Goal: Information Seeking & Learning: Learn about a topic

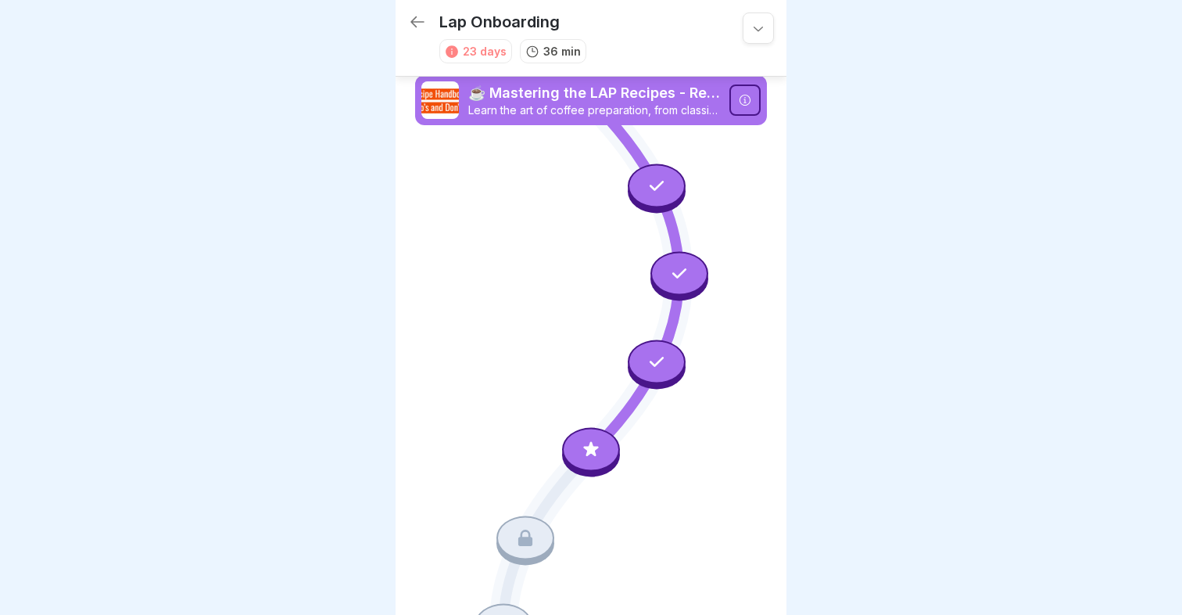
click at [658, 187] on icon at bounding box center [657, 185] width 20 height 20
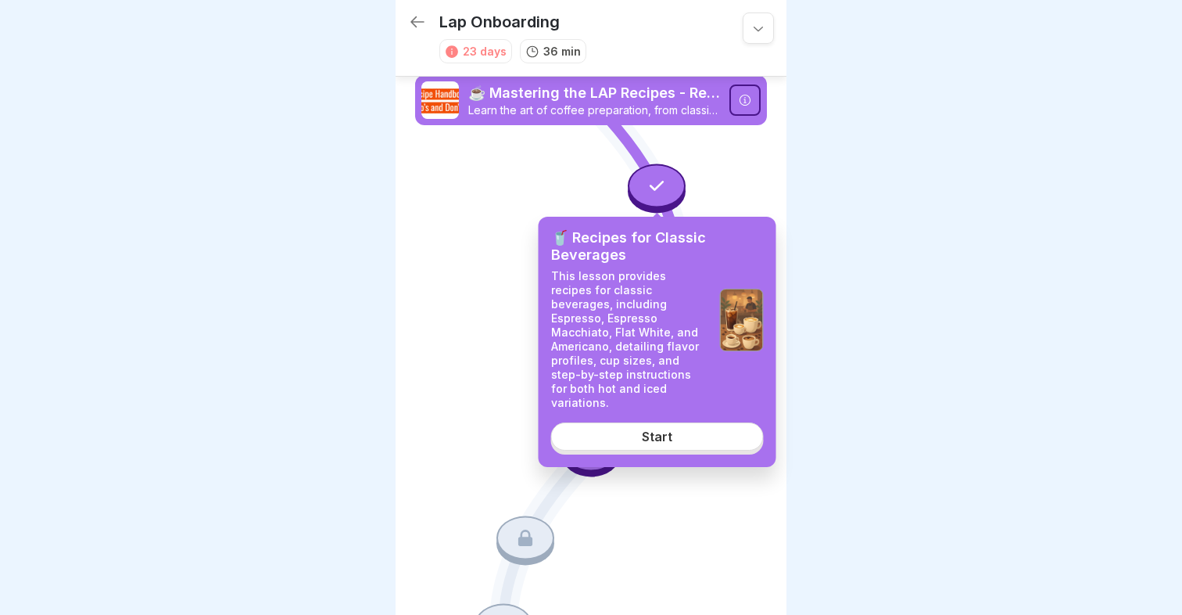
click at [640, 422] on link "Start" at bounding box center [657, 436] width 213 height 28
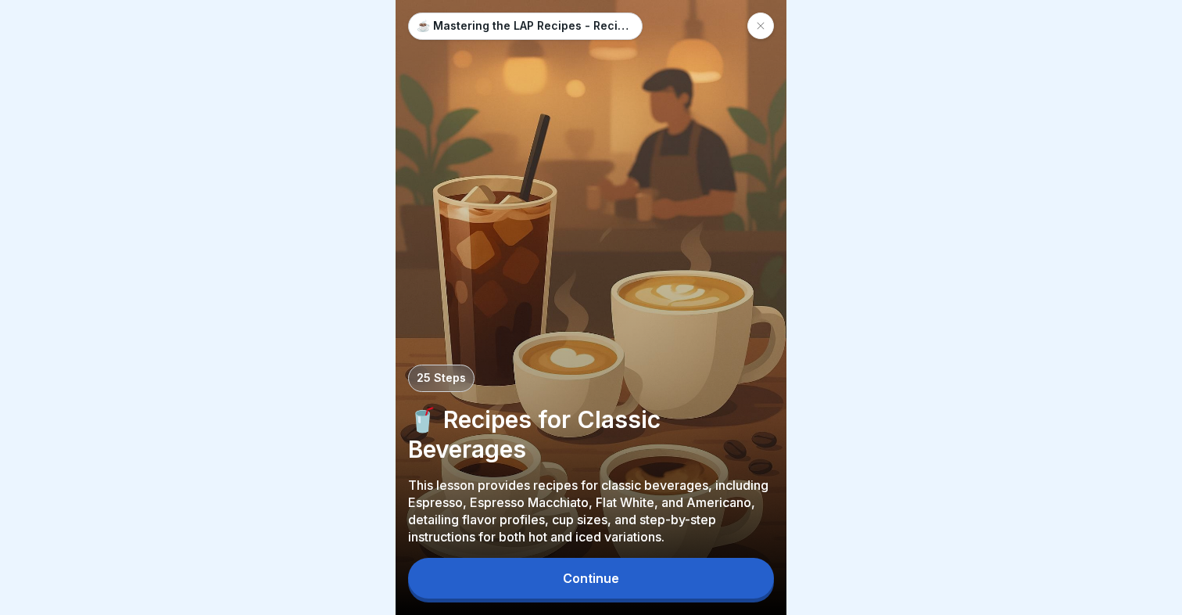
click at [610, 583] on div "Continue" at bounding box center [591, 578] width 56 height 14
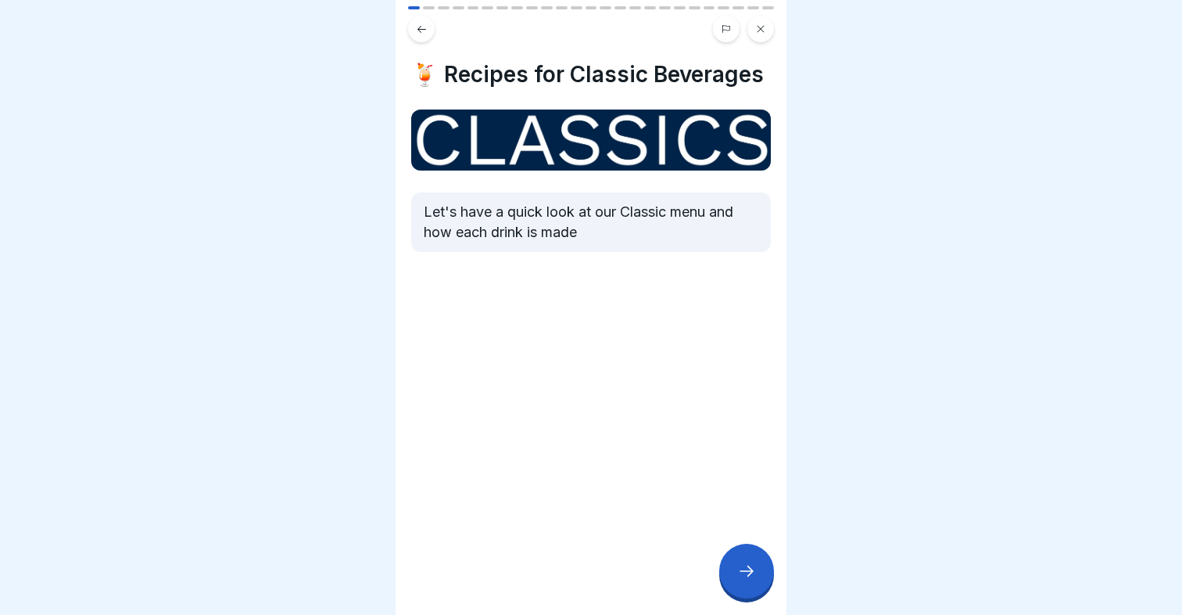
click at [754, 582] on div at bounding box center [746, 570] width 55 height 55
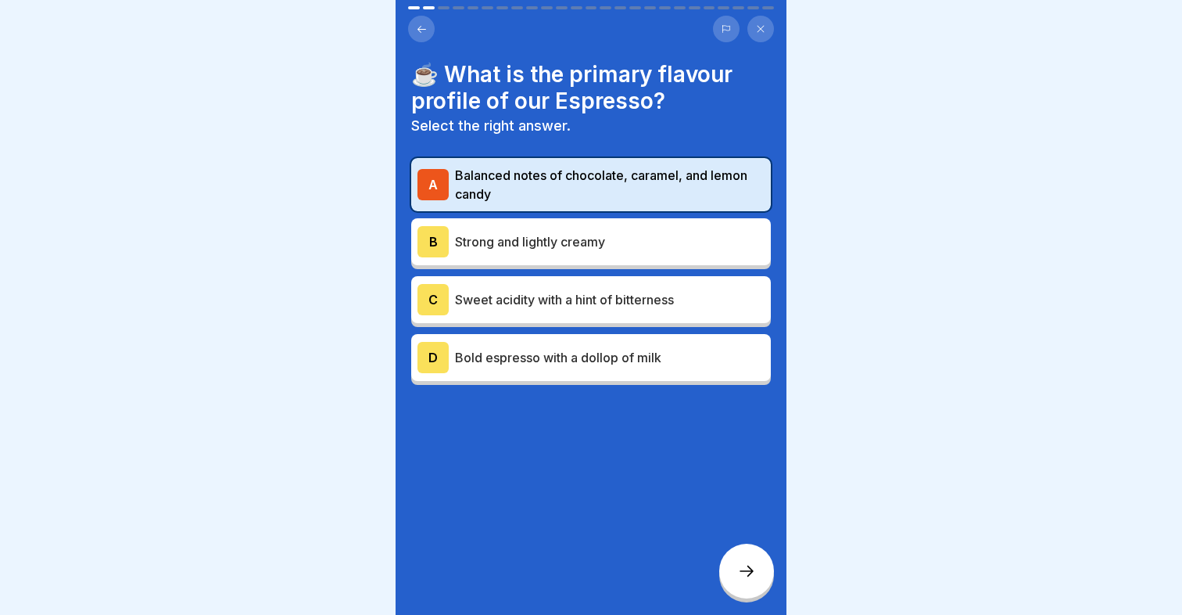
click at [754, 582] on div at bounding box center [746, 570] width 55 height 55
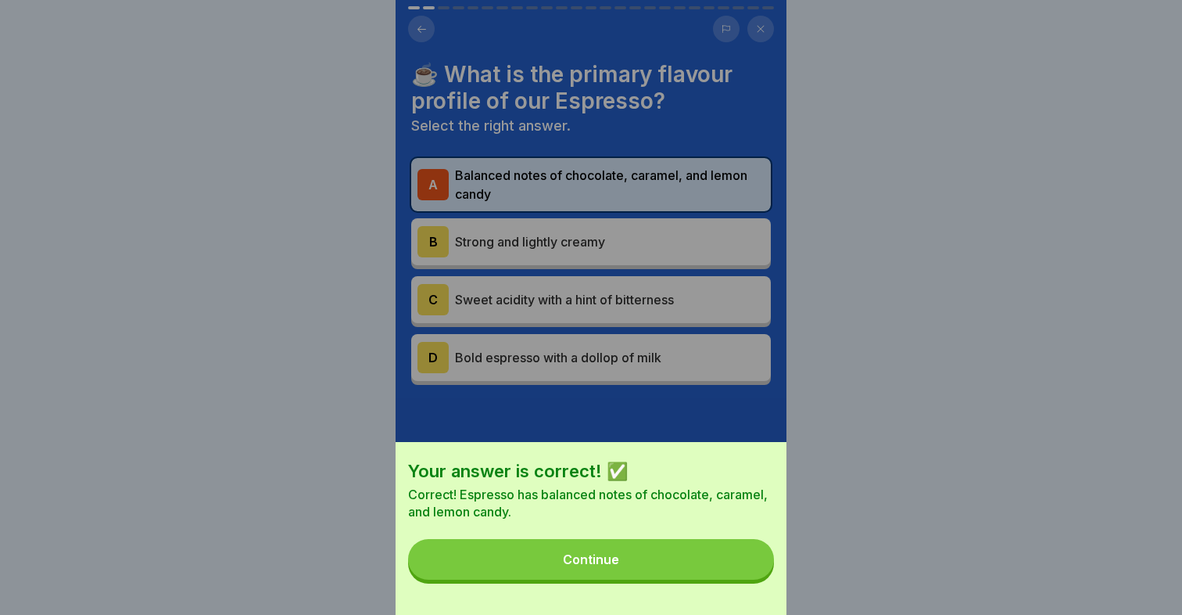
click at [683, 557] on button "Continue" at bounding box center [591, 559] width 366 height 41
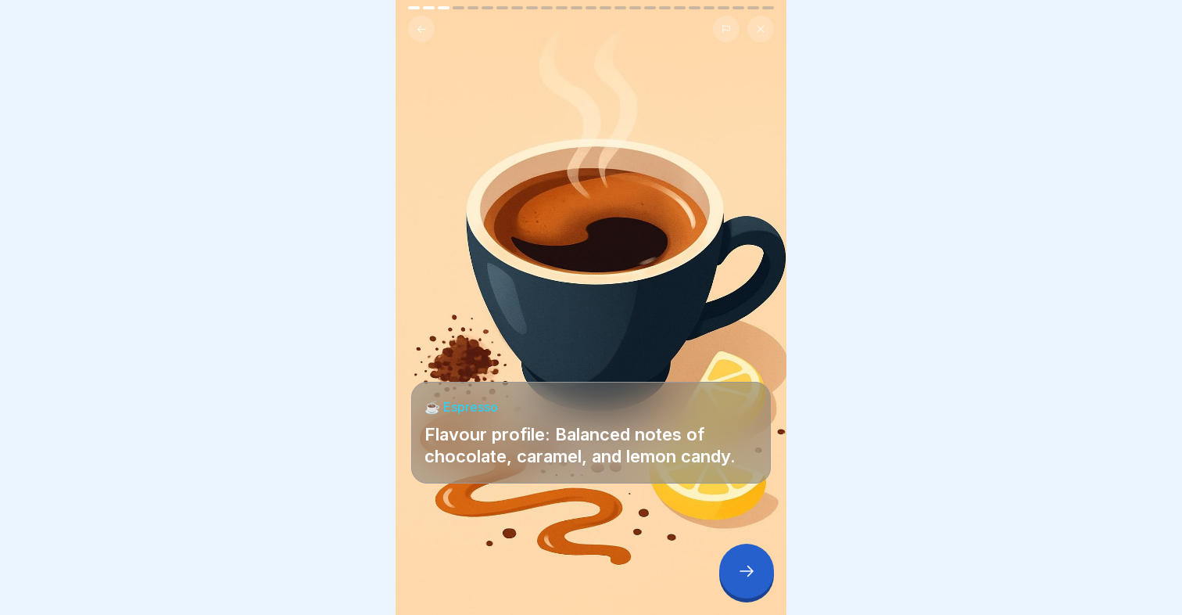
click at [751, 564] on icon at bounding box center [746, 570] width 19 height 19
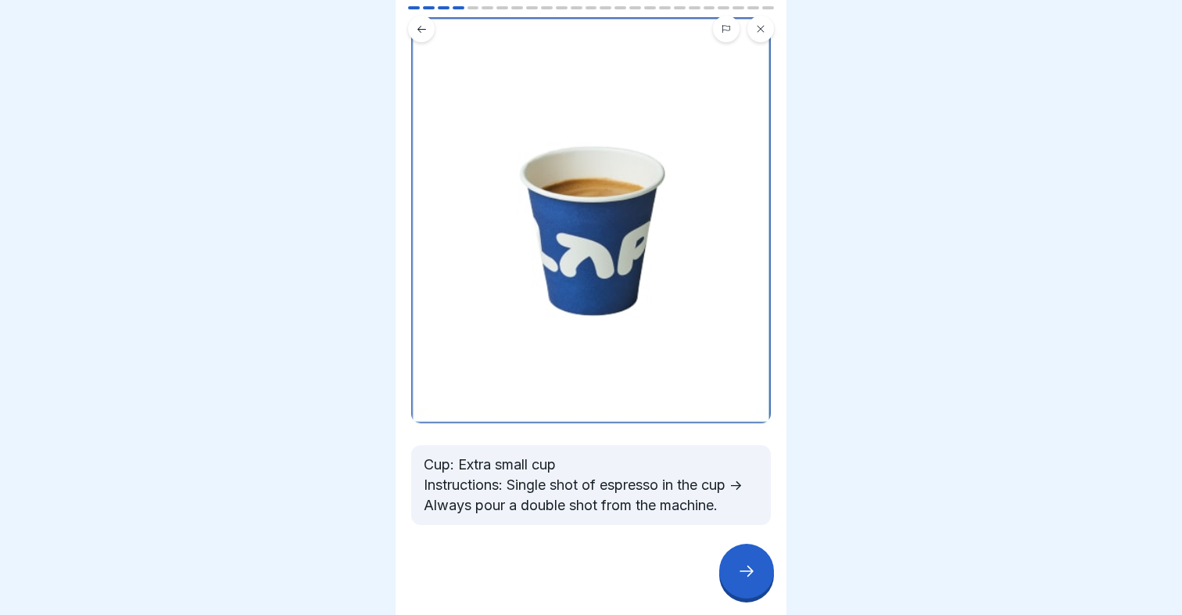
scroll to position [96, 0]
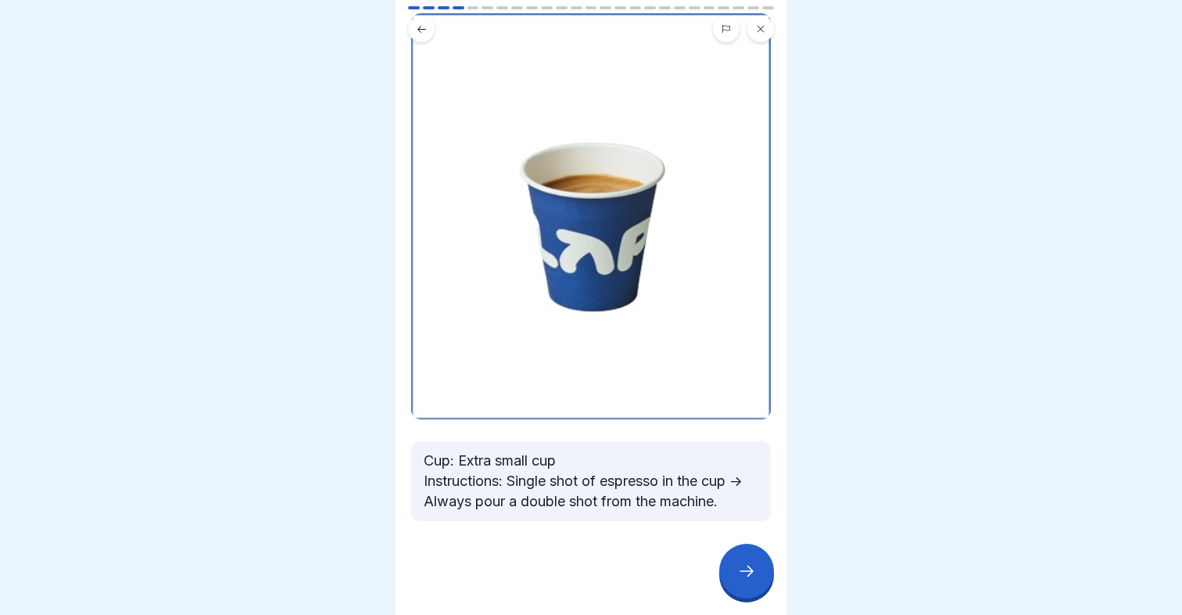
click at [751, 555] on div at bounding box center [746, 570] width 55 height 55
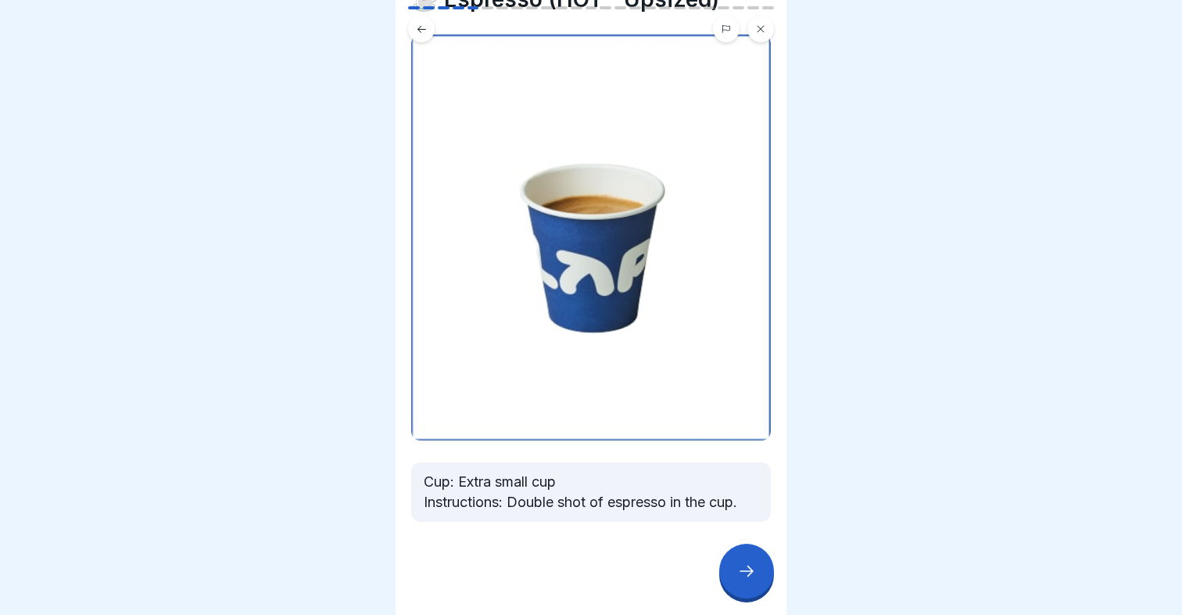
scroll to position [76, 0]
click at [737, 582] on div at bounding box center [746, 570] width 55 height 55
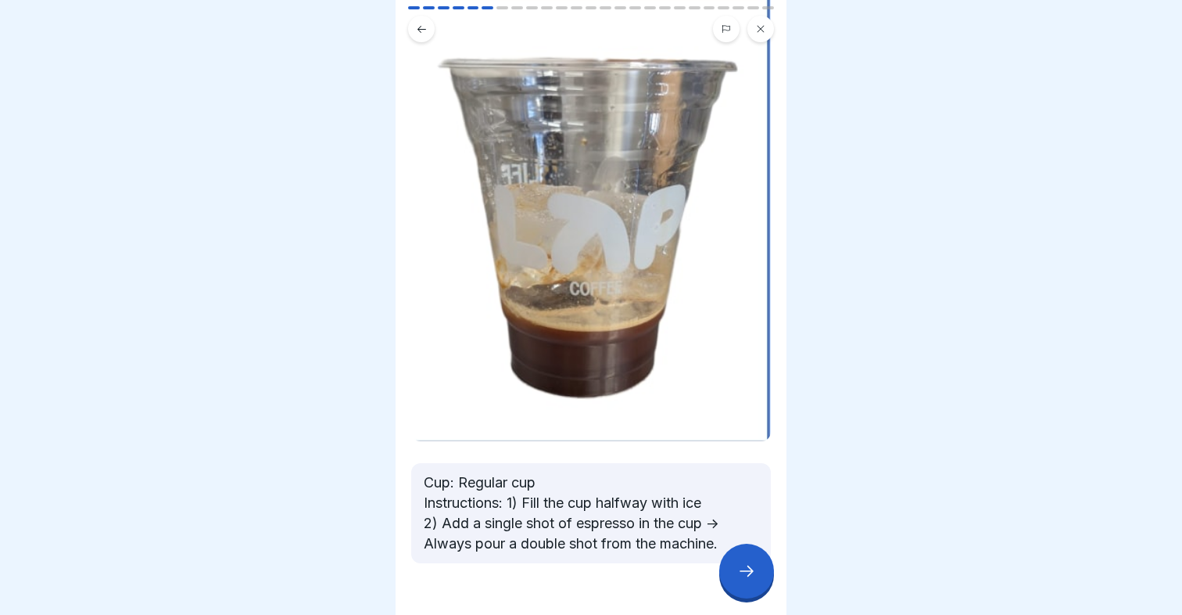
scroll to position [166, 0]
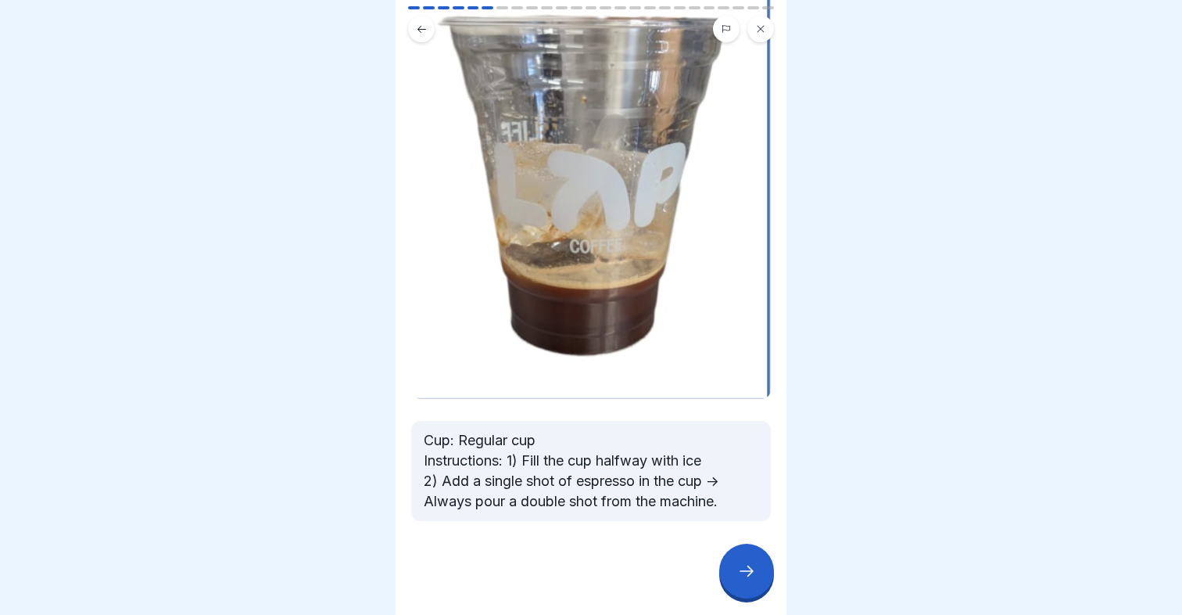
click at [747, 572] on icon at bounding box center [746, 570] width 19 height 19
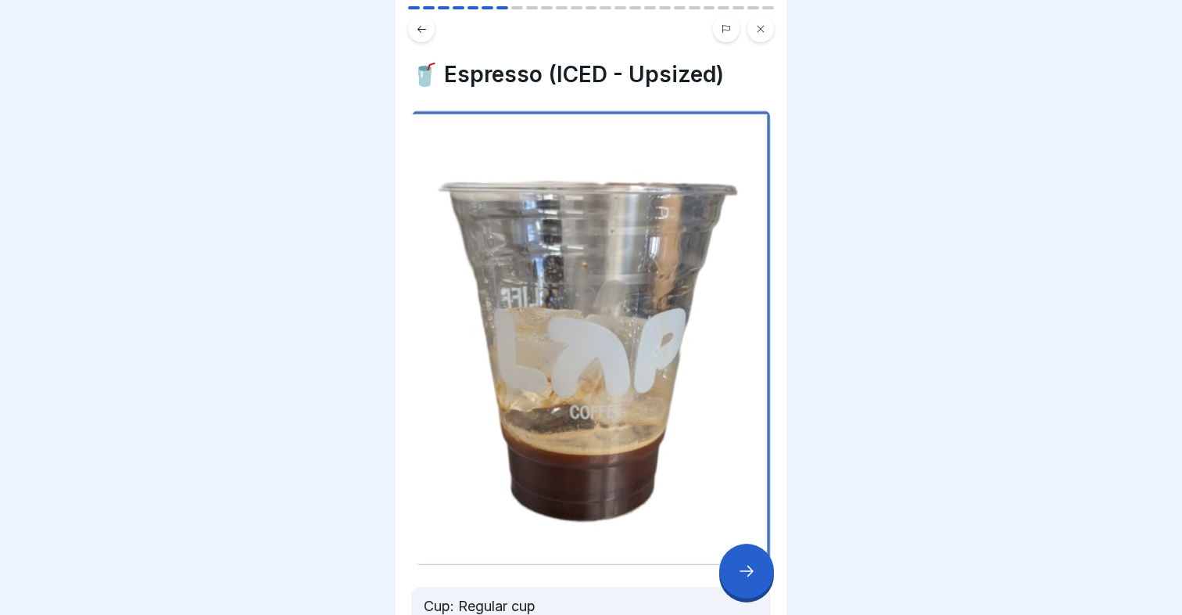
scroll to position [145, 0]
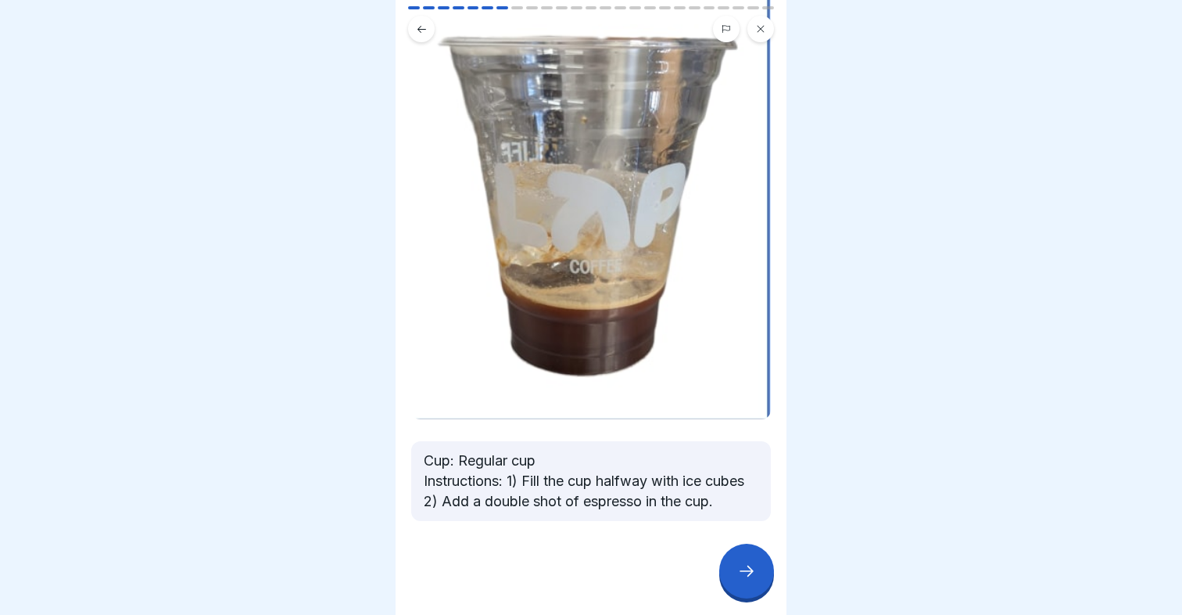
click at [755, 570] on icon at bounding box center [746, 570] width 19 height 19
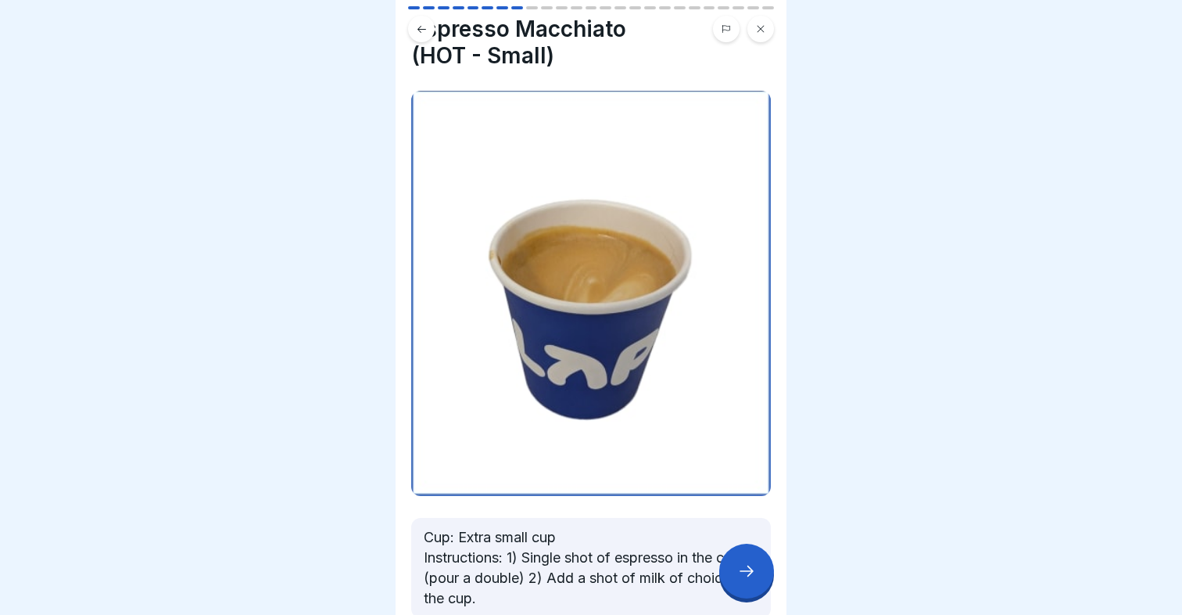
scroll to position [0, 0]
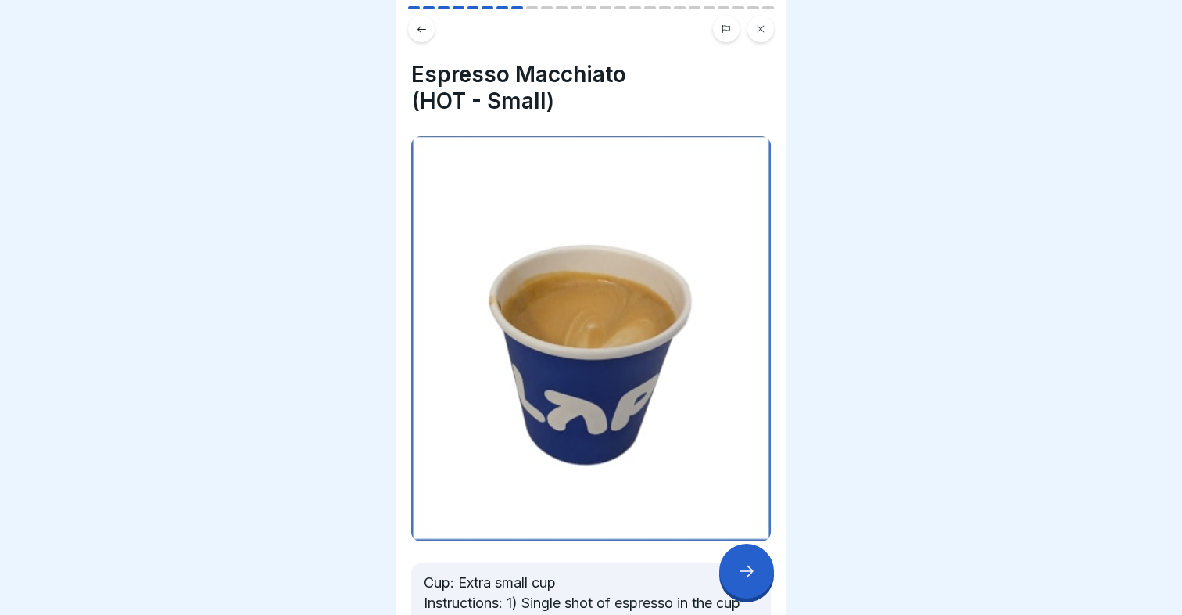
click at [743, 577] on icon at bounding box center [746, 570] width 19 height 19
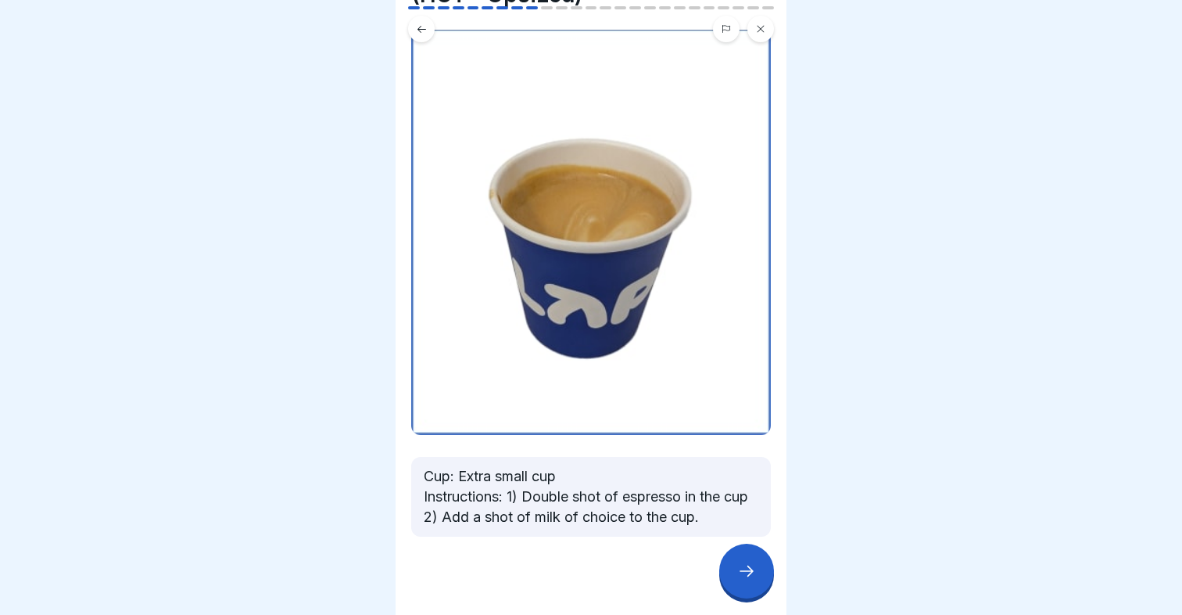
scroll to position [100, 0]
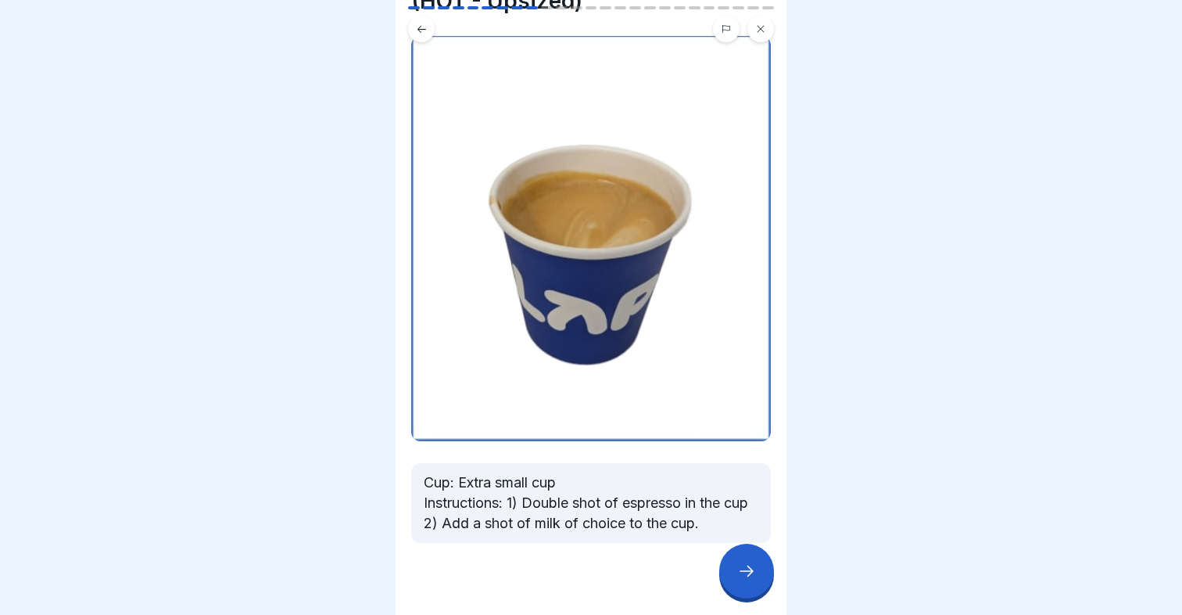
click at [748, 582] on div at bounding box center [746, 570] width 55 height 55
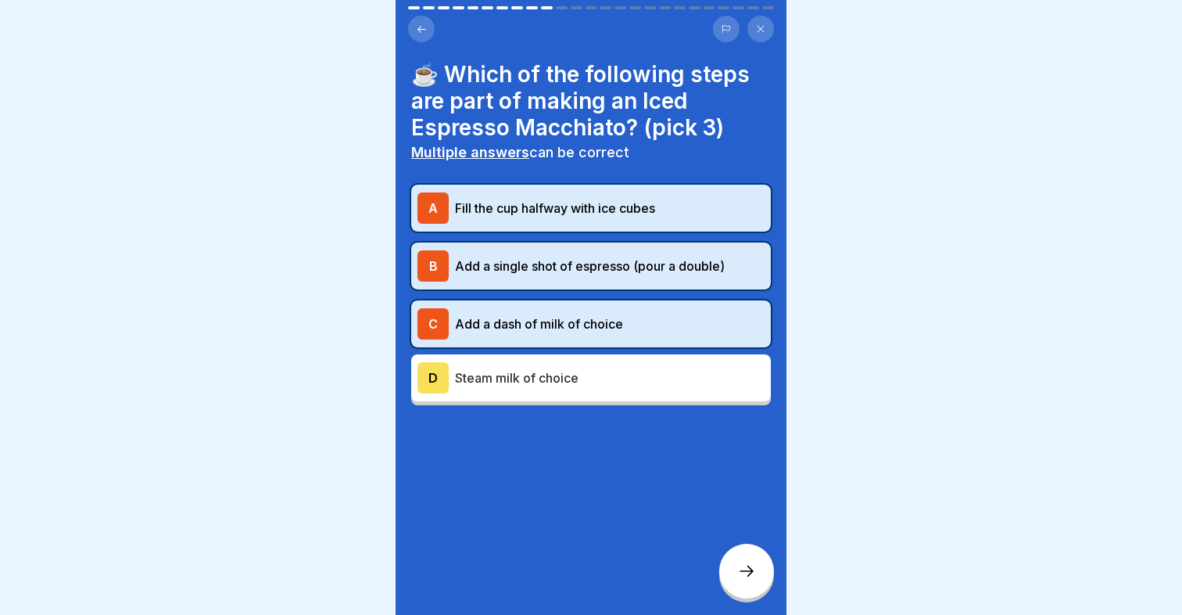
click at [739, 575] on icon at bounding box center [746, 570] width 19 height 19
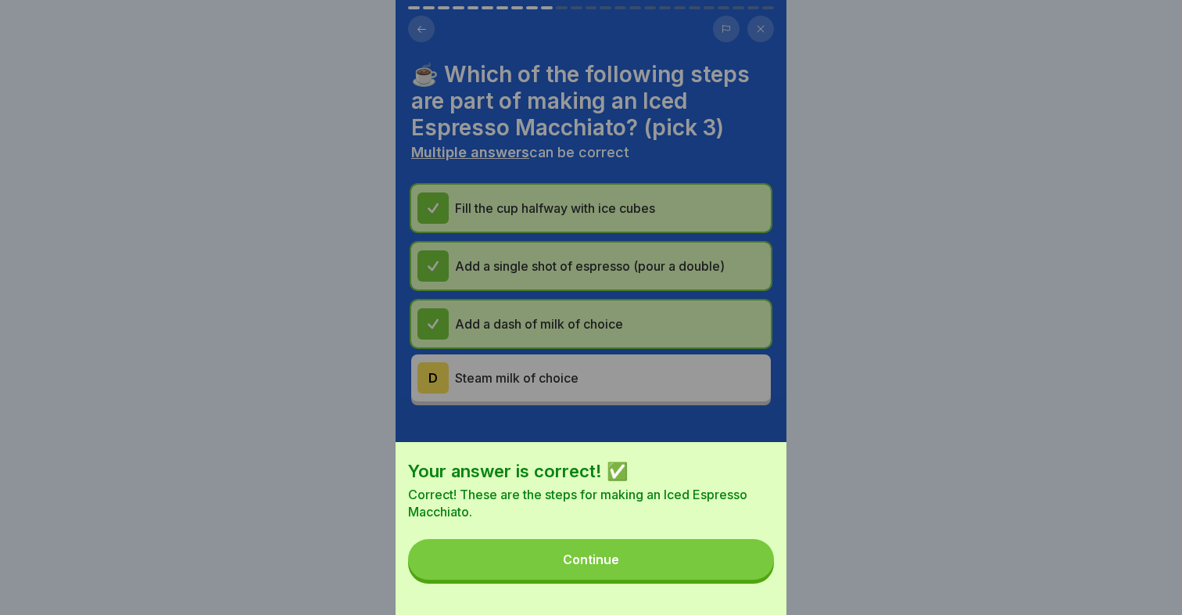
click at [669, 557] on button "Continue" at bounding box center [591, 559] width 366 height 41
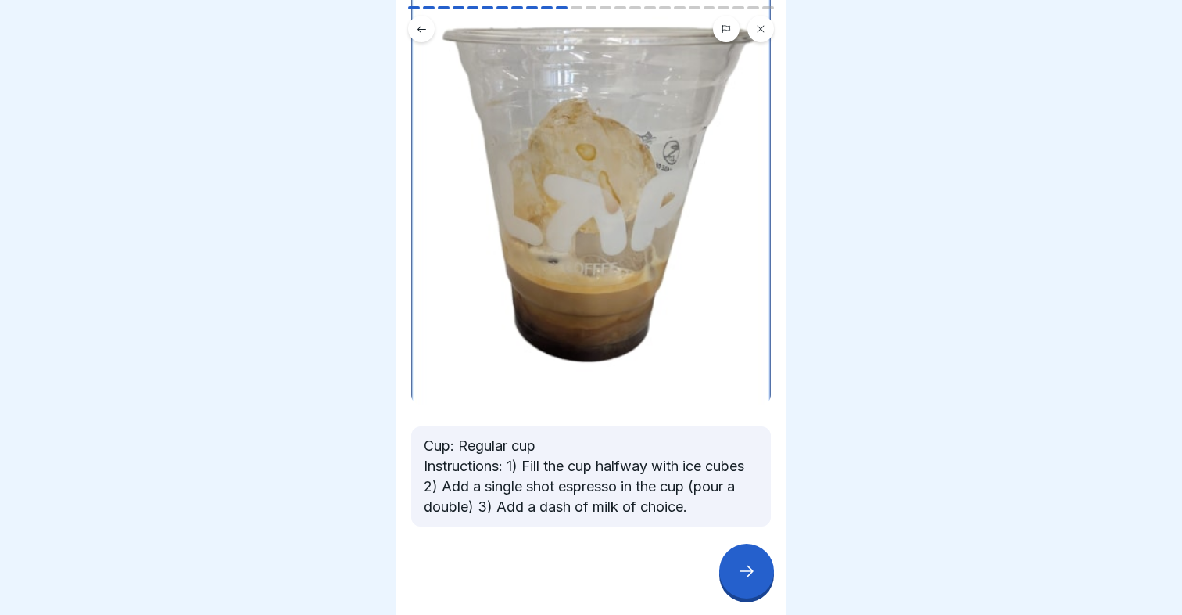
scroll to position [188, 0]
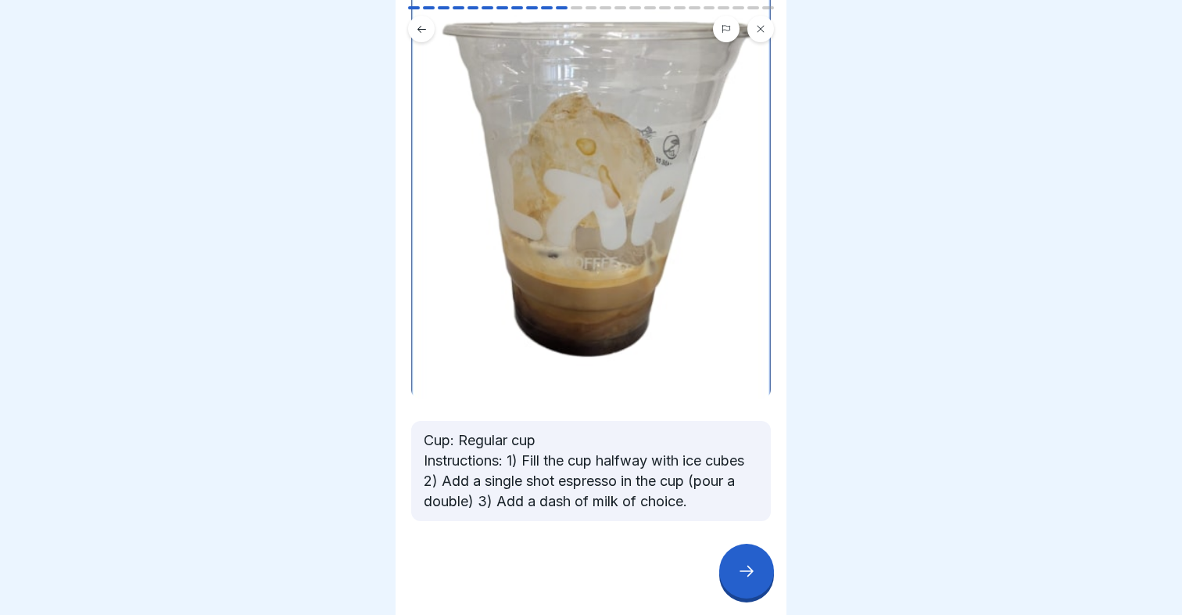
click at [744, 572] on icon at bounding box center [746, 570] width 19 height 19
click at [749, 580] on div at bounding box center [746, 570] width 55 height 55
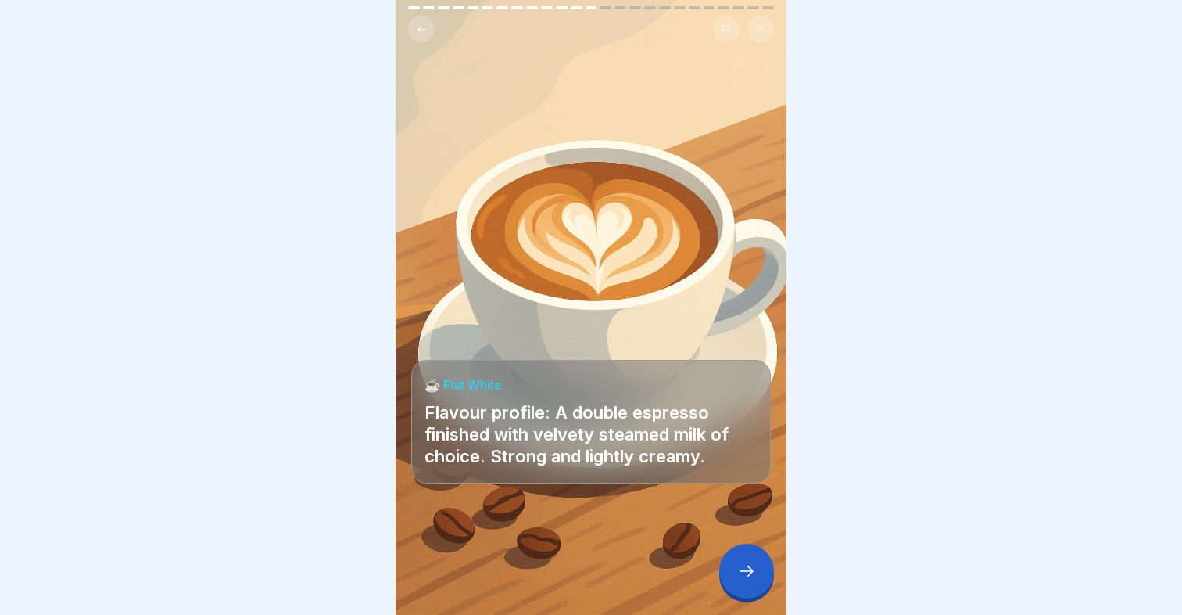
click at [752, 589] on div at bounding box center [746, 570] width 55 height 55
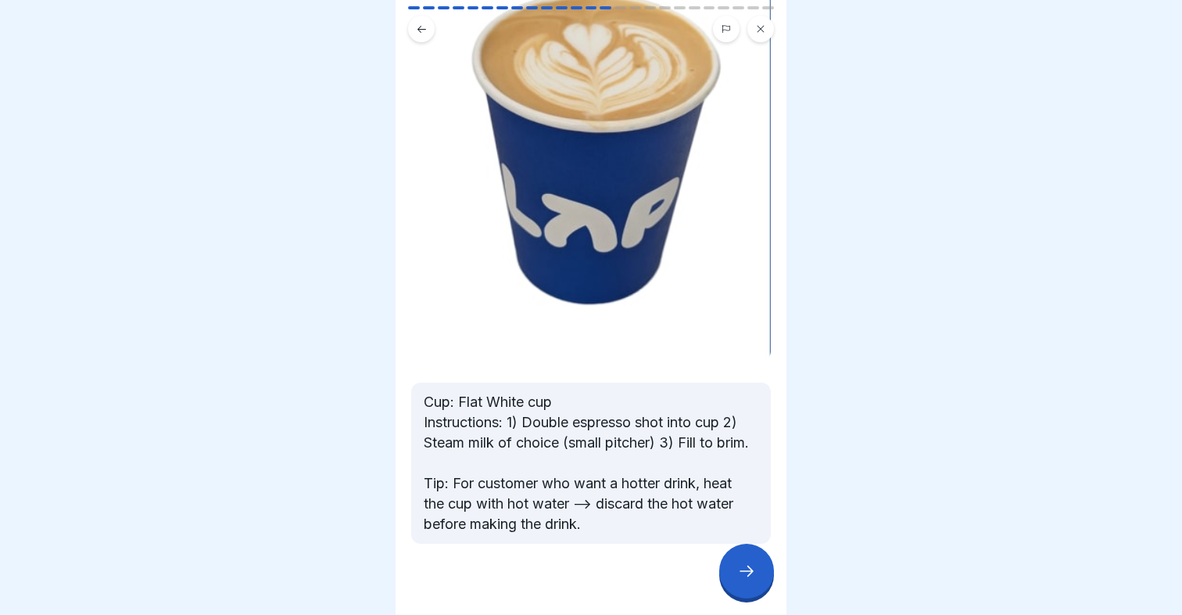
scroll to position [220, 0]
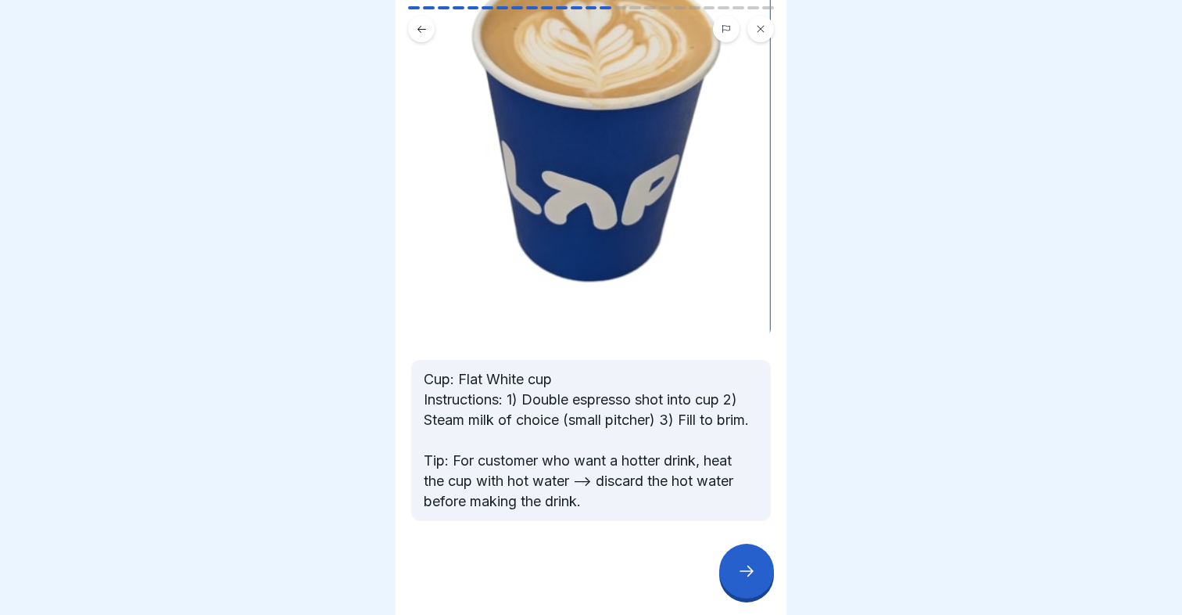
click at [740, 565] on icon at bounding box center [746, 570] width 19 height 19
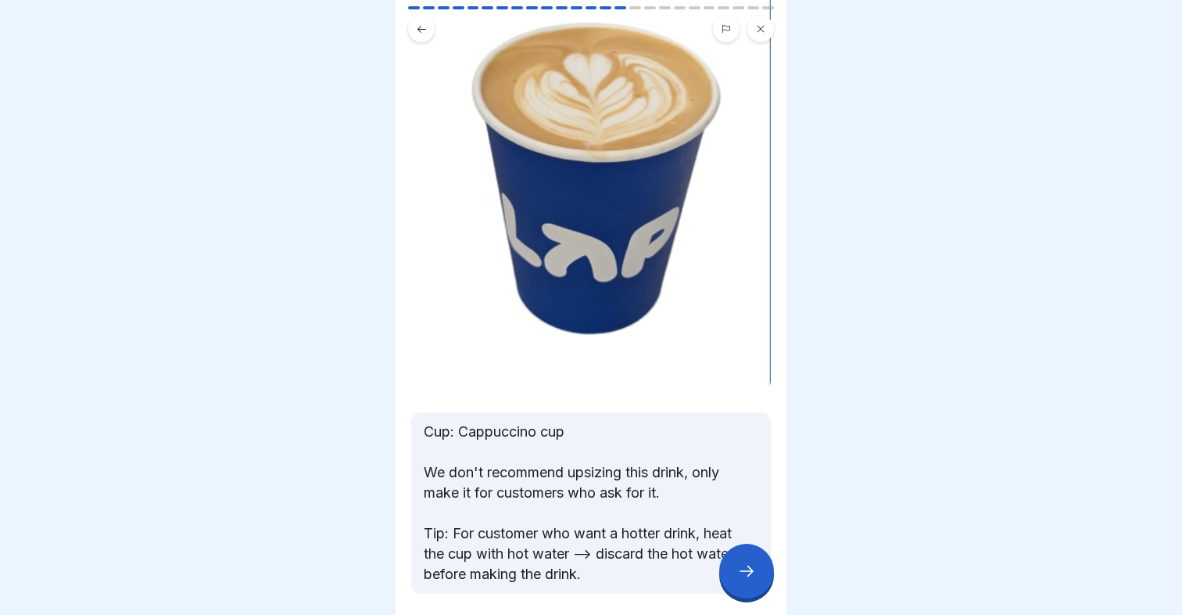
scroll to position [241, 0]
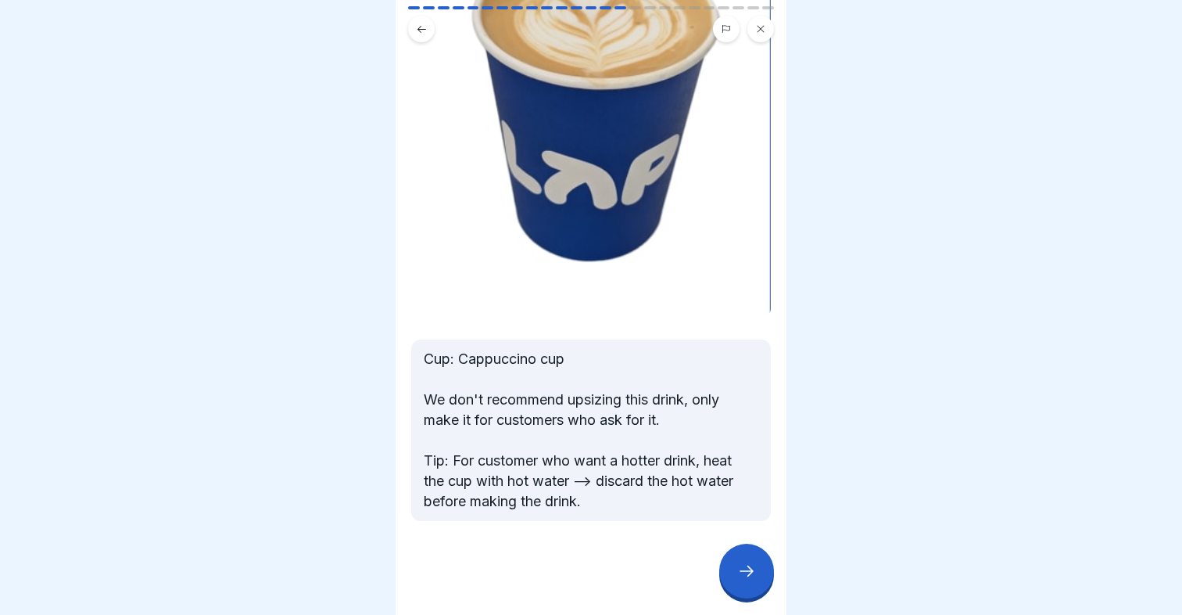
click at [752, 575] on icon at bounding box center [746, 570] width 19 height 19
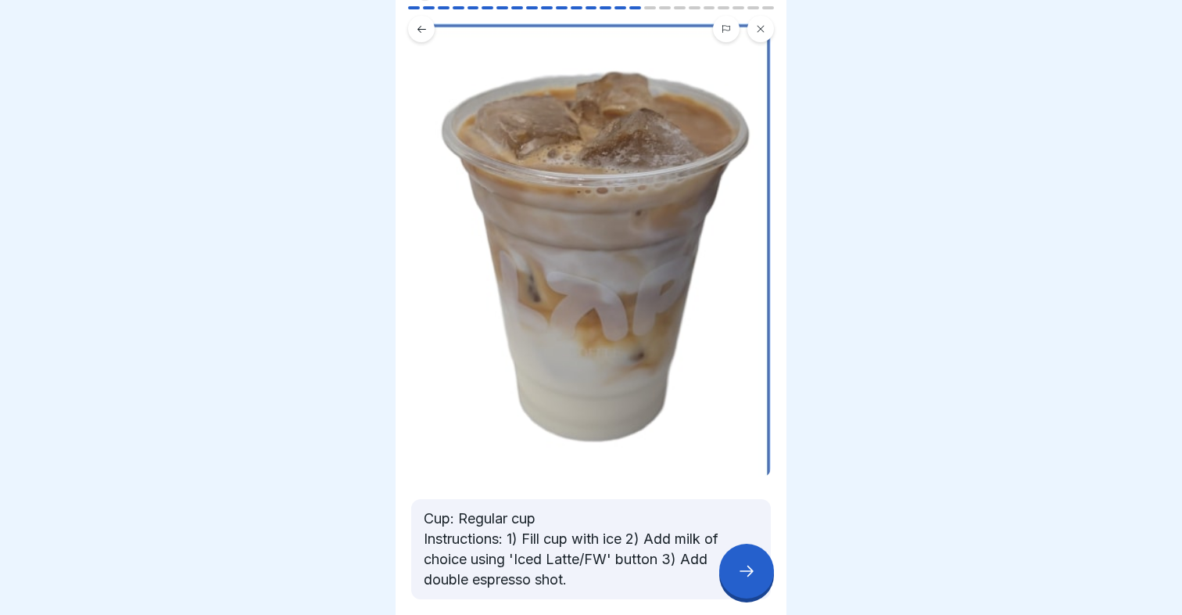
scroll to position [163, 0]
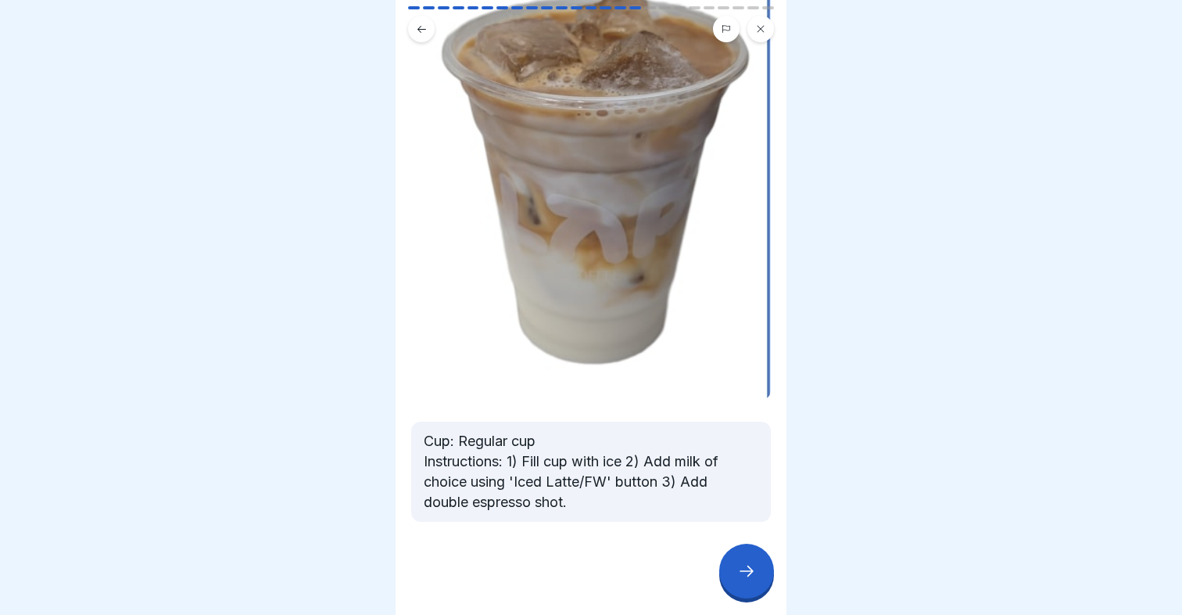
click at [744, 561] on div at bounding box center [746, 570] width 55 height 55
click at [742, 572] on icon at bounding box center [746, 570] width 19 height 19
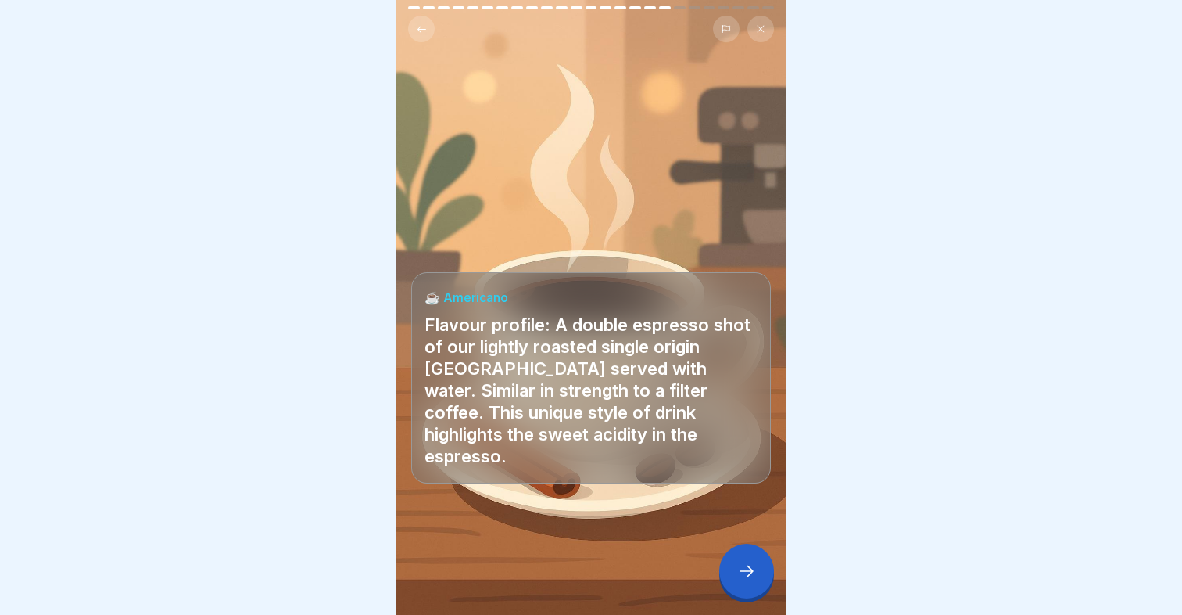
click at [751, 574] on icon at bounding box center [746, 570] width 19 height 19
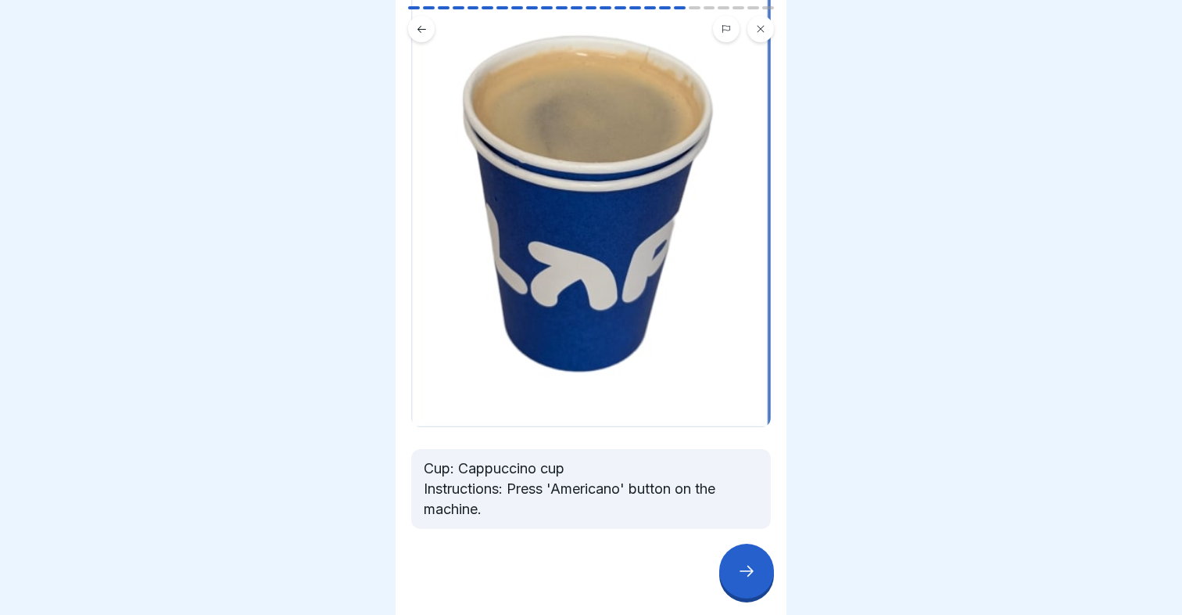
scroll to position [132, 0]
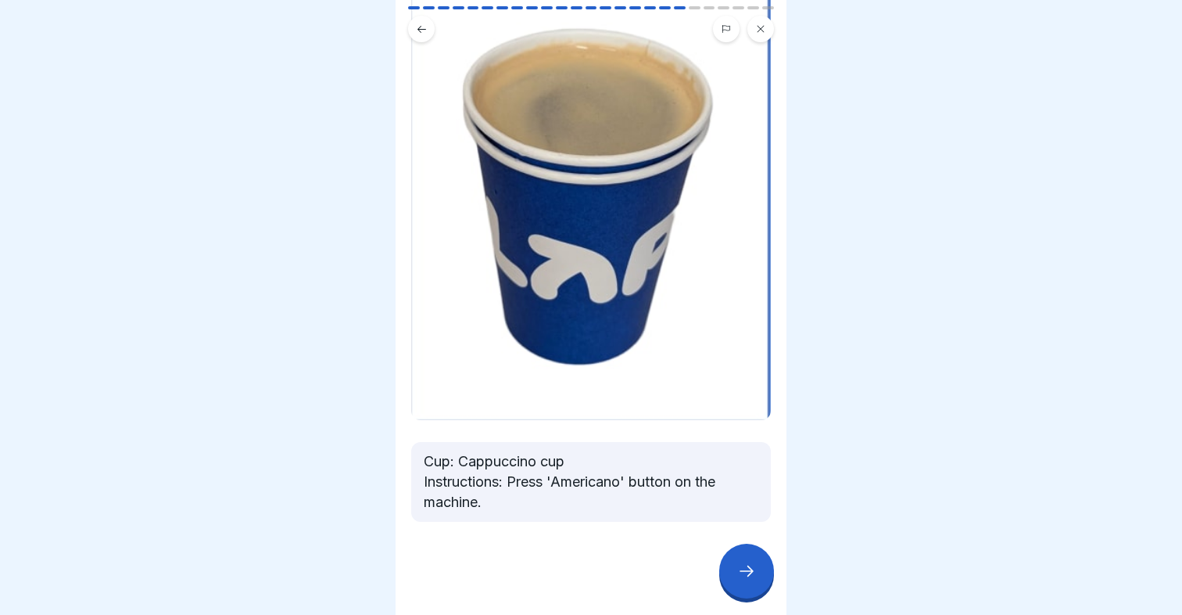
click at [750, 572] on icon at bounding box center [746, 570] width 19 height 19
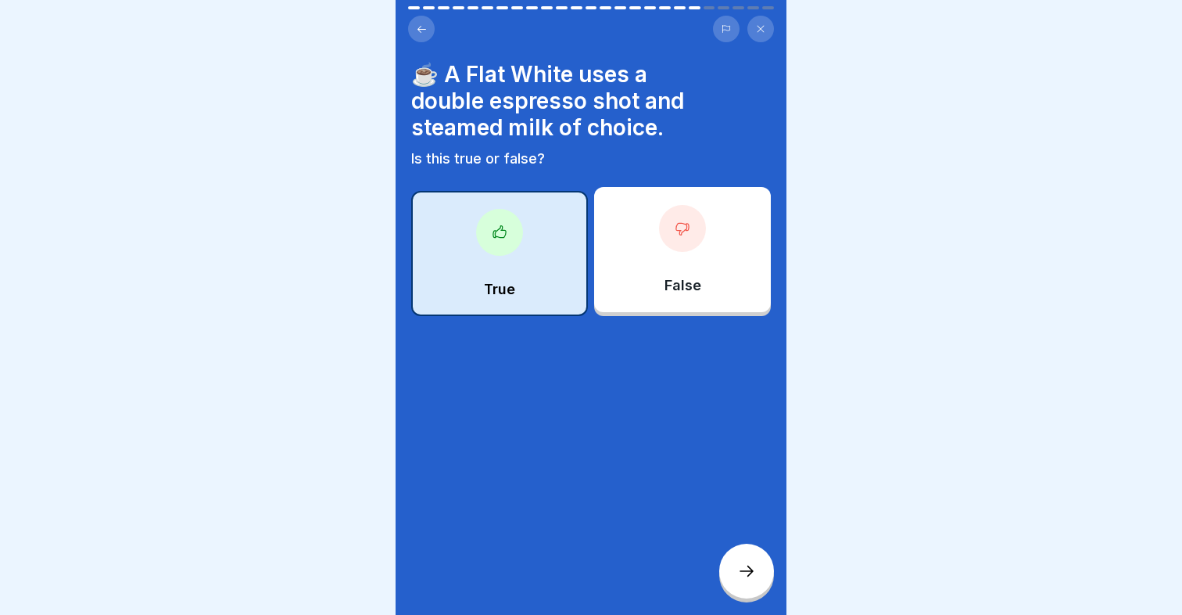
click at [747, 563] on icon at bounding box center [746, 570] width 19 height 19
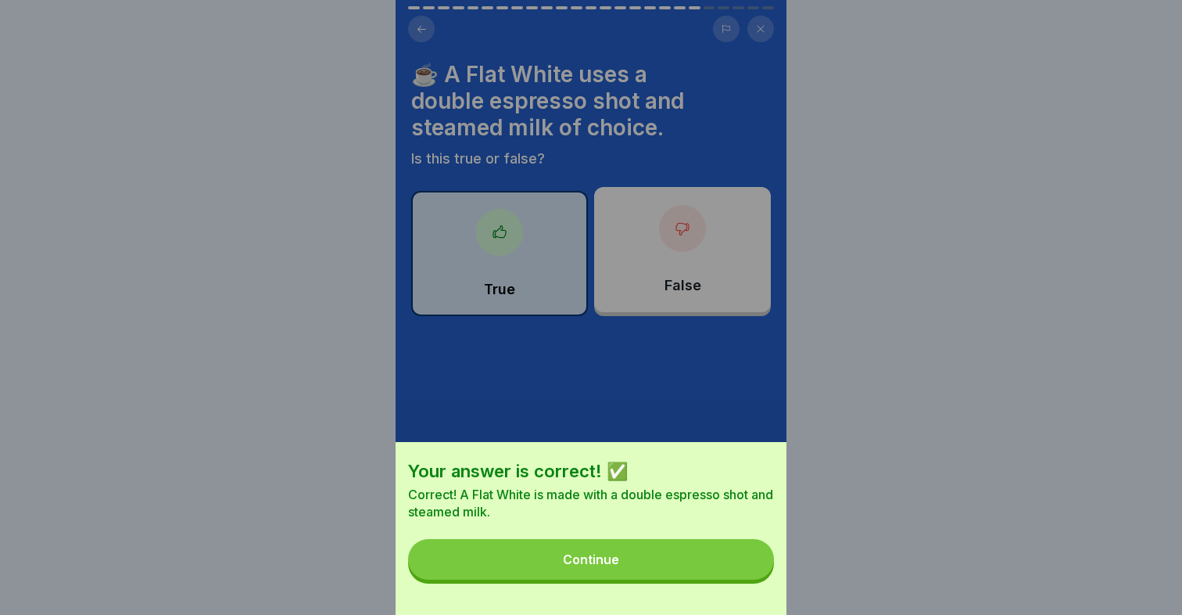
click at [694, 558] on button "Continue" at bounding box center [591, 559] width 366 height 41
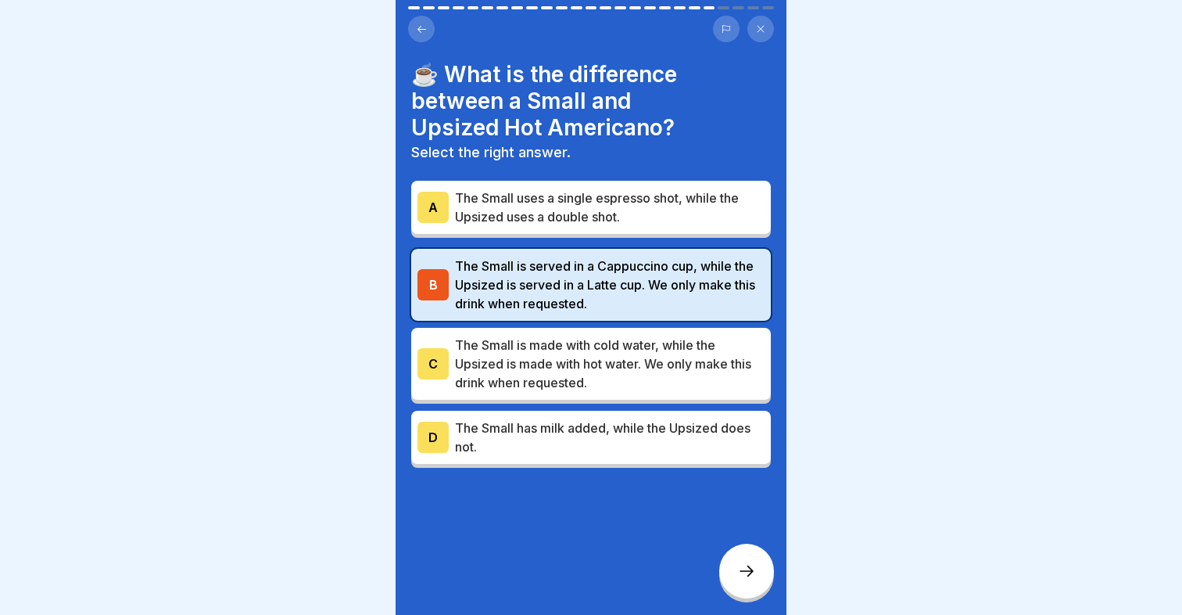
click at [740, 562] on div at bounding box center [746, 570] width 55 height 55
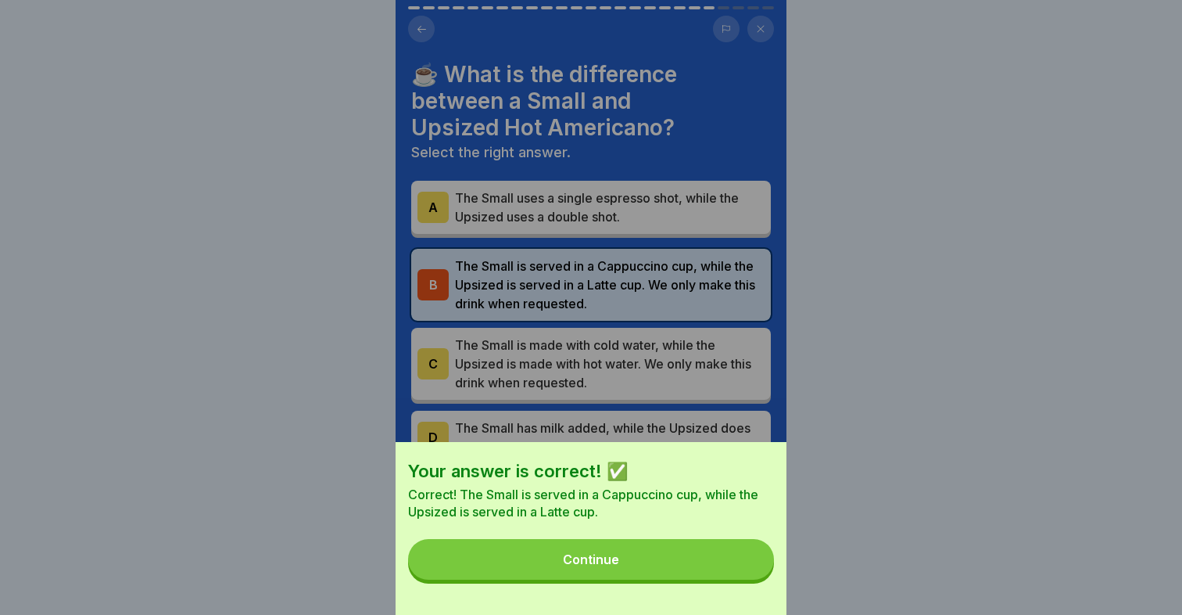
click at [699, 568] on button "Continue" at bounding box center [591, 559] width 366 height 41
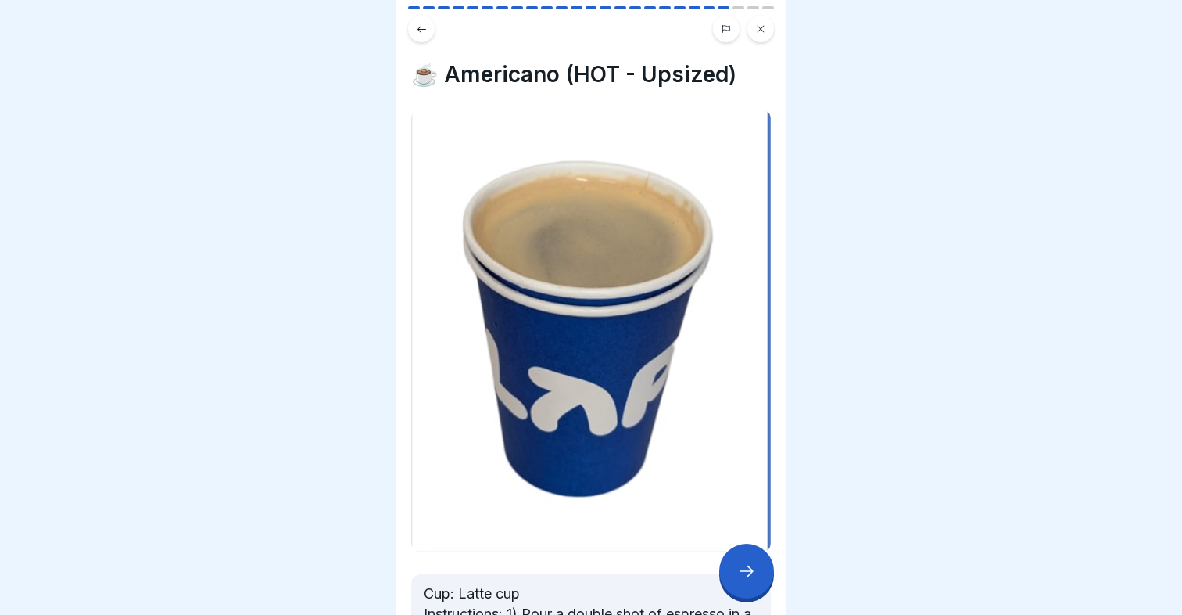
click at [751, 582] on div at bounding box center [746, 570] width 55 height 55
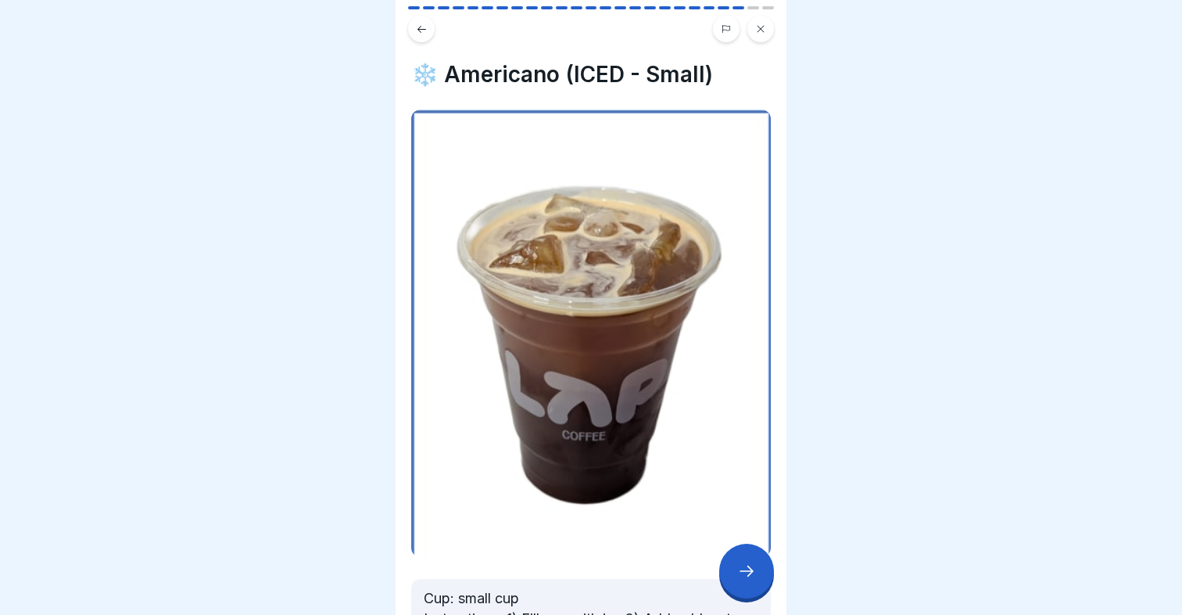
click at [748, 579] on icon at bounding box center [746, 570] width 19 height 19
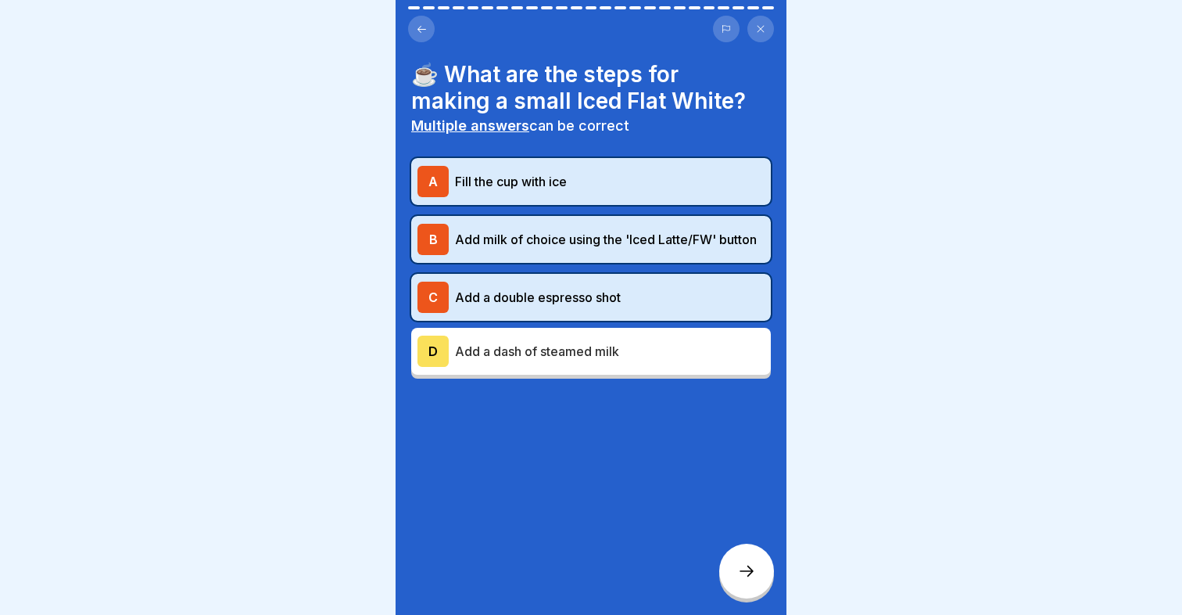
click at [748, 579] on icon at bounding box center [746, 570] width 19 height 19
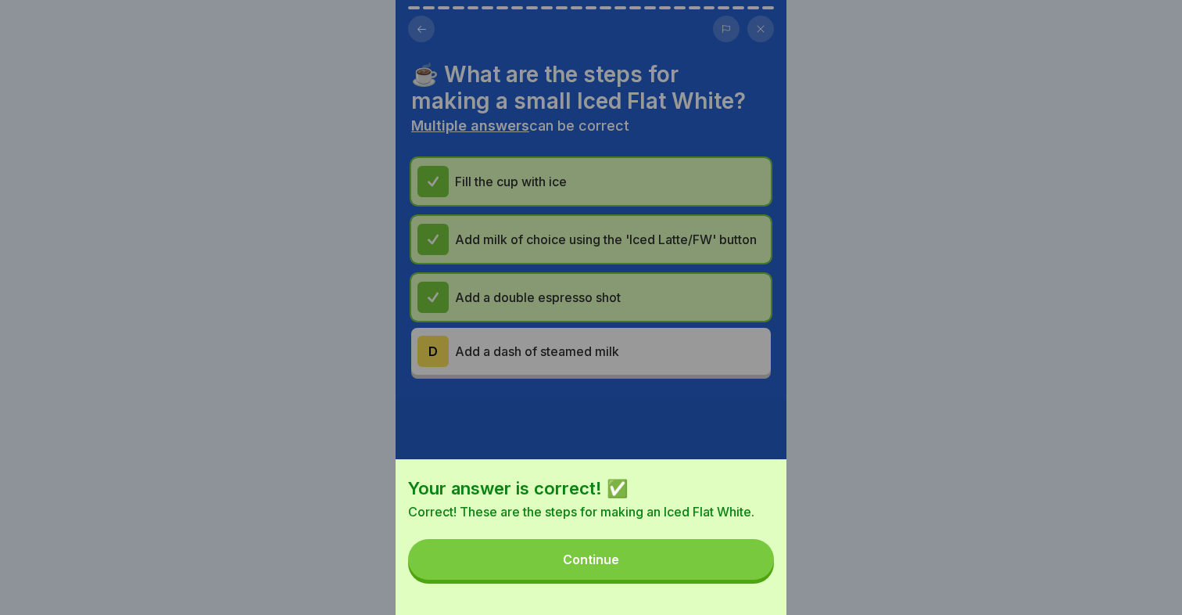
click at [694, 563] on button "Continue" at bounding box center [591, 559] width 366 height 41
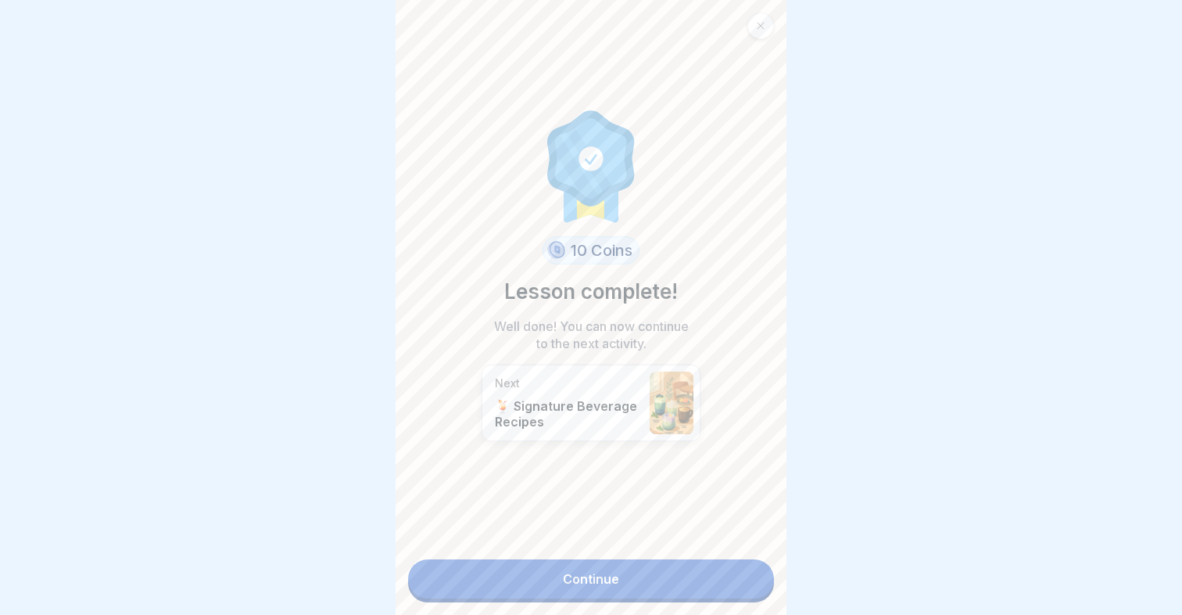
click at [651, 578] on link "Continue" at bounding box center [591, 578] width 366 height 39
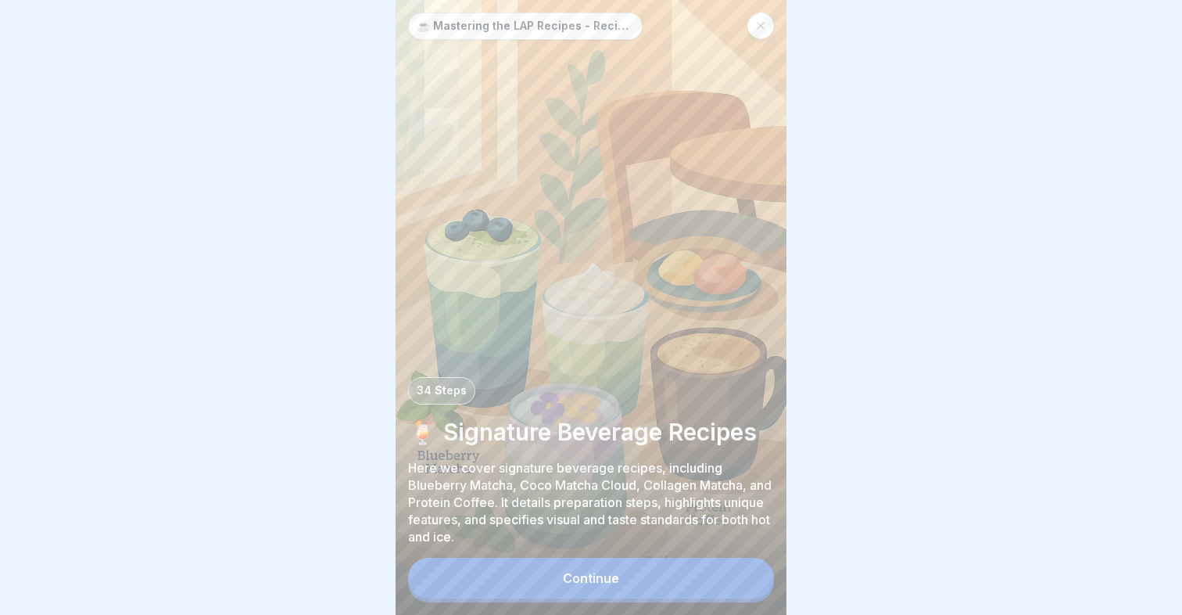
click at [652, 585] on button "Continue" at bounding box center [591, 577] width 366 height 41
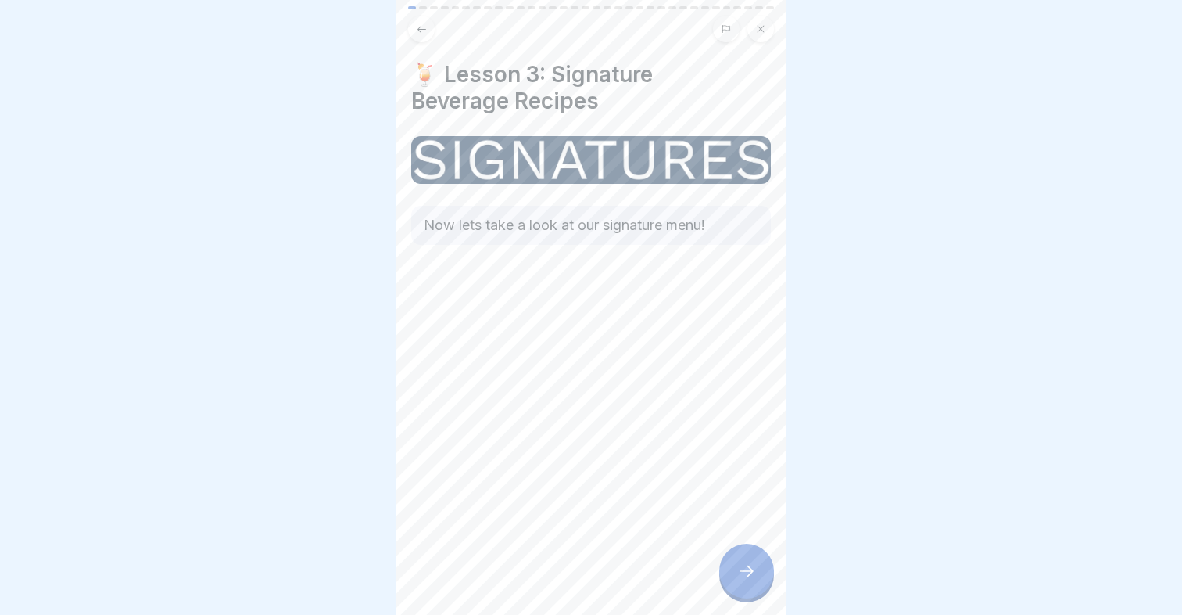
click at [740, 576] on icon at bounding box center [746, 570] width 19 height 19
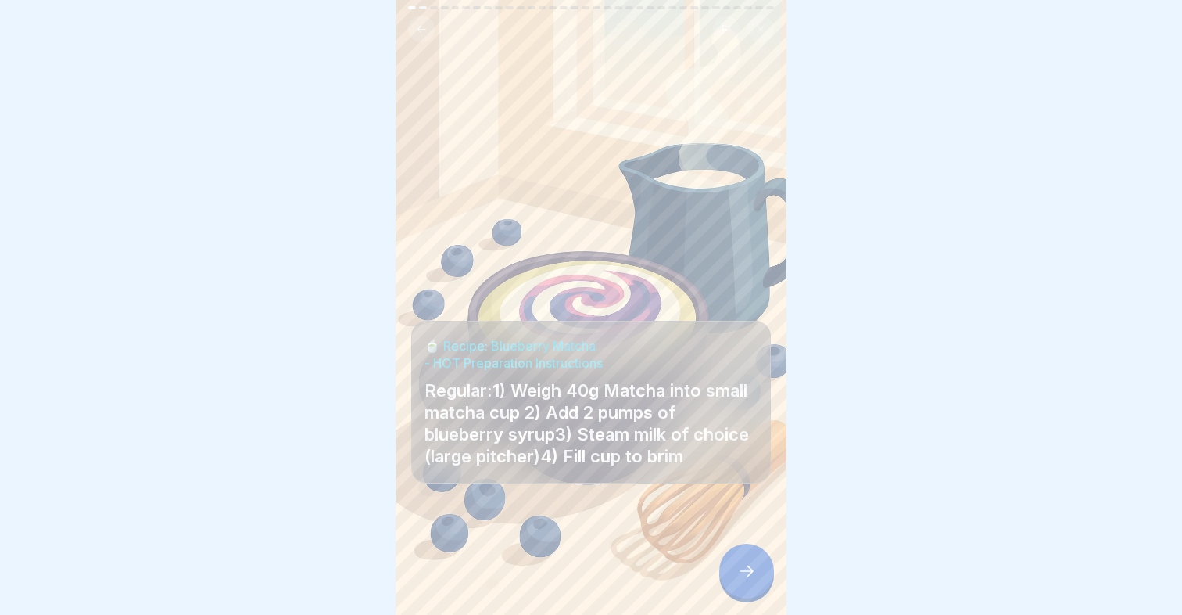
click at [762, 588] on div at bounding box center [746, 570] width 55 height 55
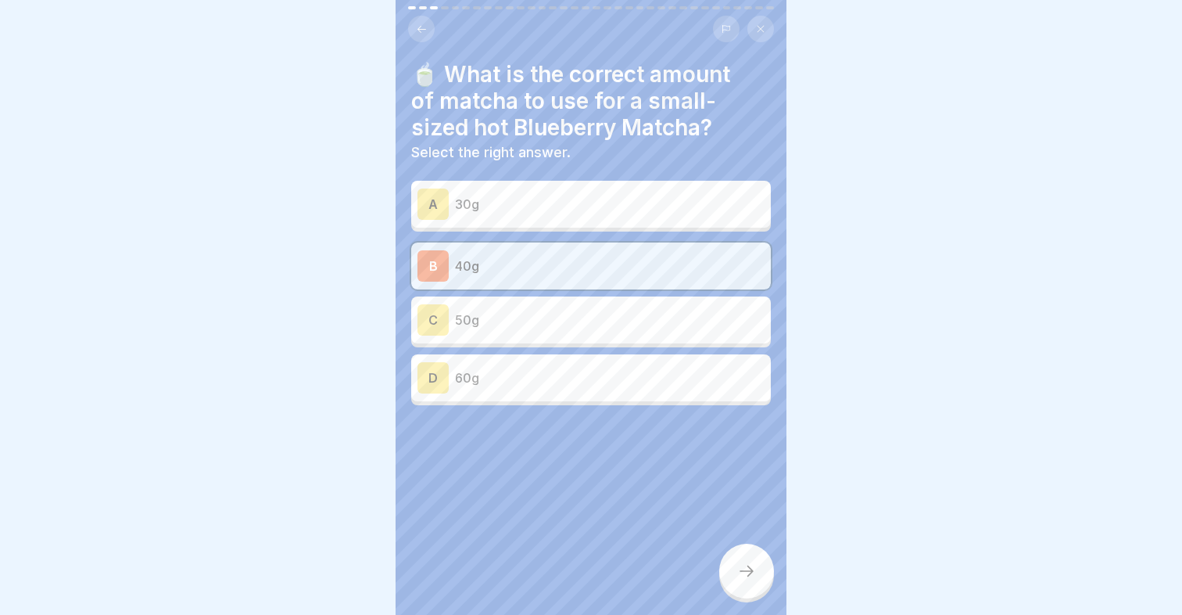
click at [762, 588] on div at bounding box center [746, 570] width 55 height 55
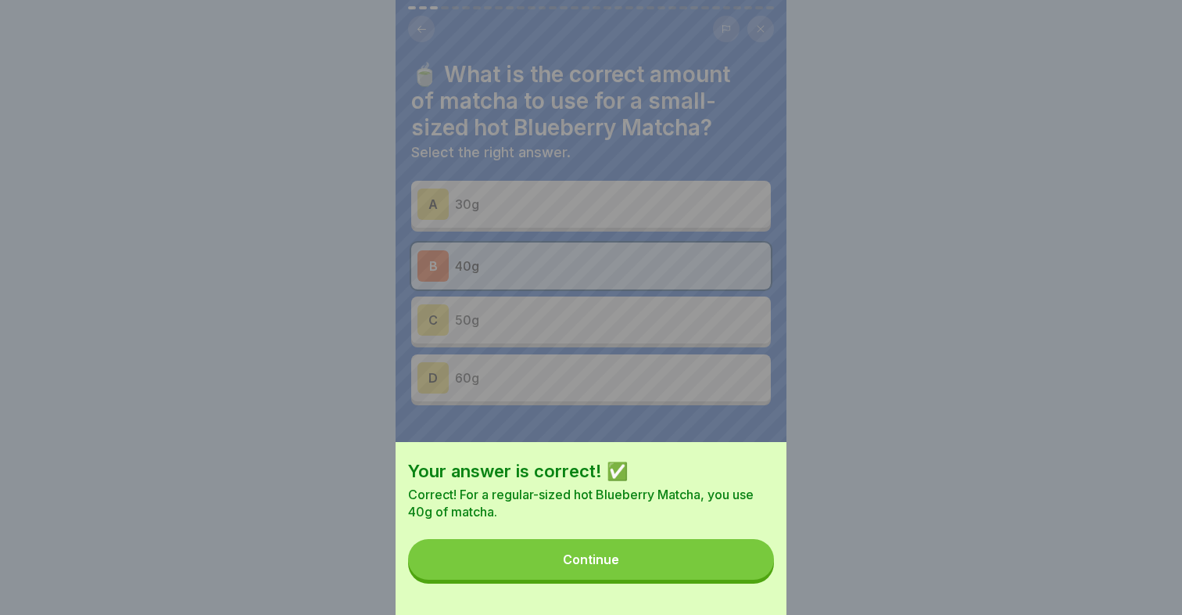
click at [686, 562] on button "Continue" at bounding box center [591, 559] width 366 height 41
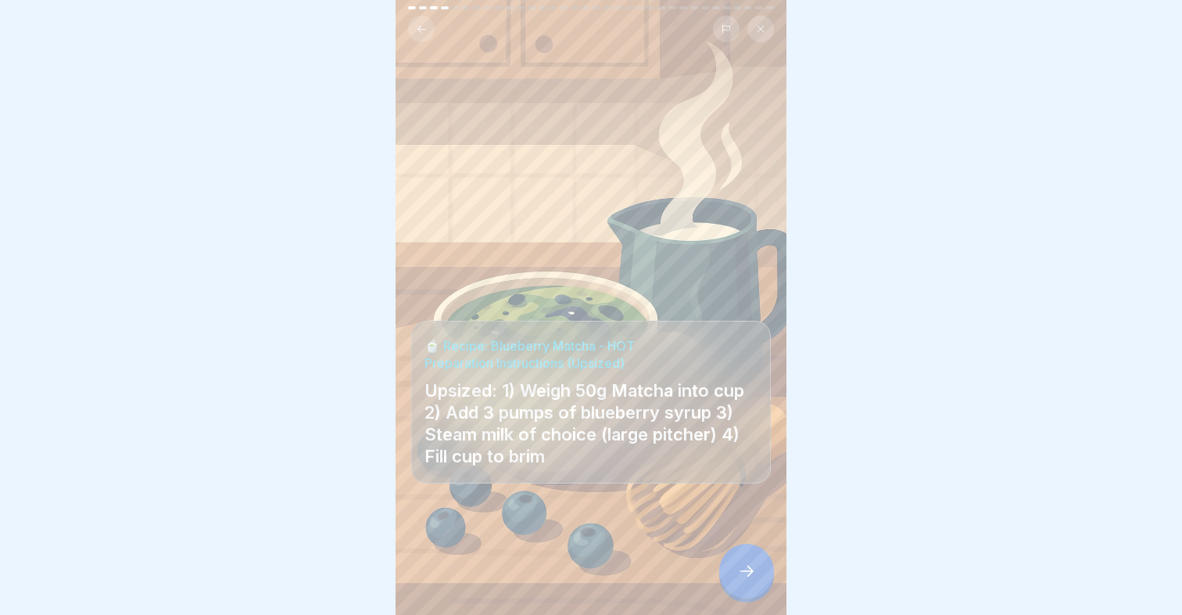
click at [755, 579] on icon at bounding box center [746, 570] width 19 height 19
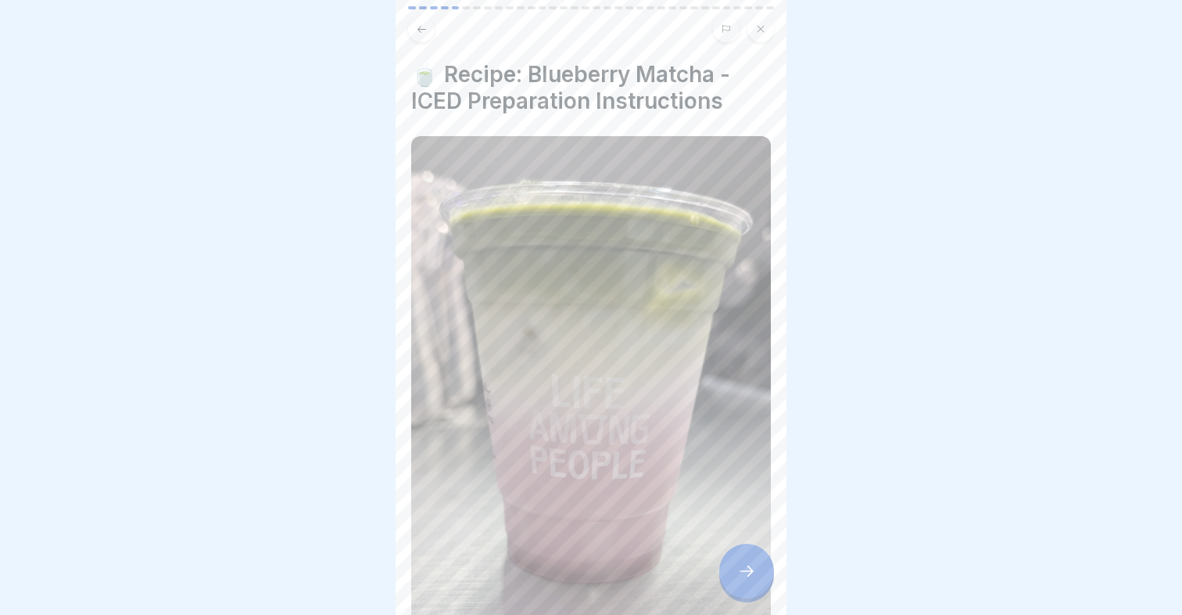
click at [753, 565] on icon at bounding box center [746, 570] width 19 height 19
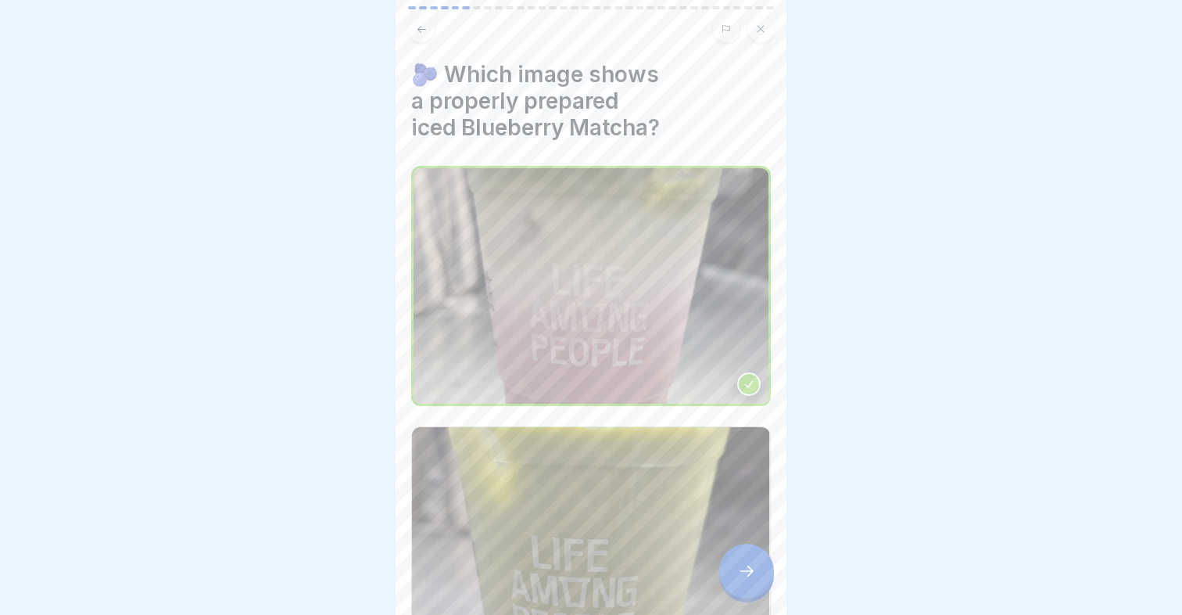
click at [753, 565] on icon at bounding box center [746, 570] width 19 height 19
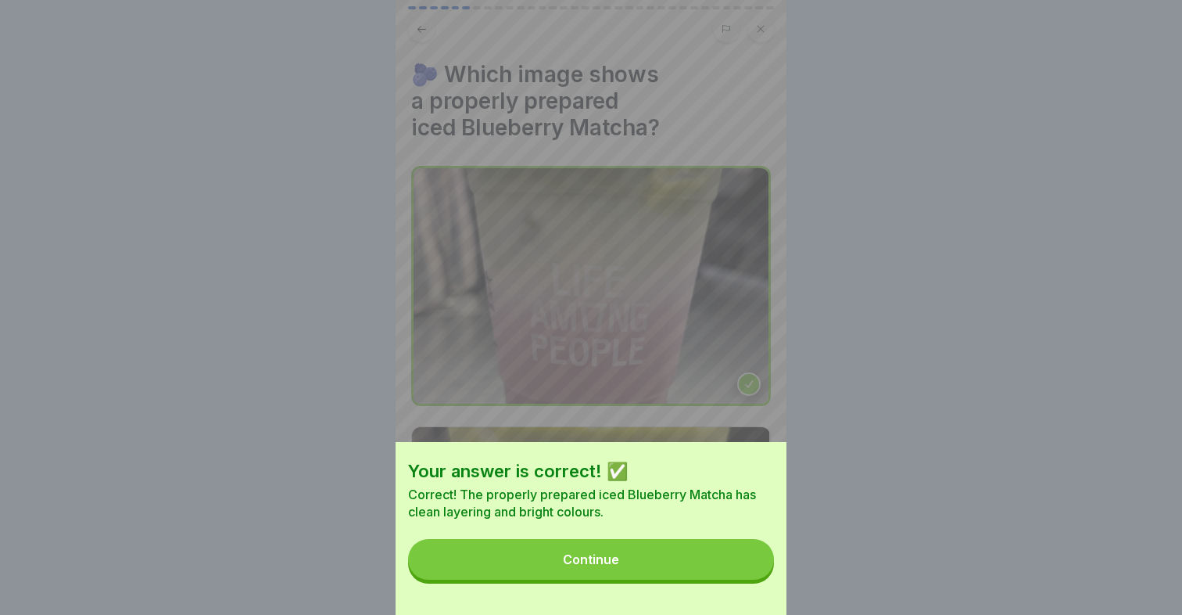
click at [715, 565] on button "Continue" at bounding box center [591, 559] width 366 height 41
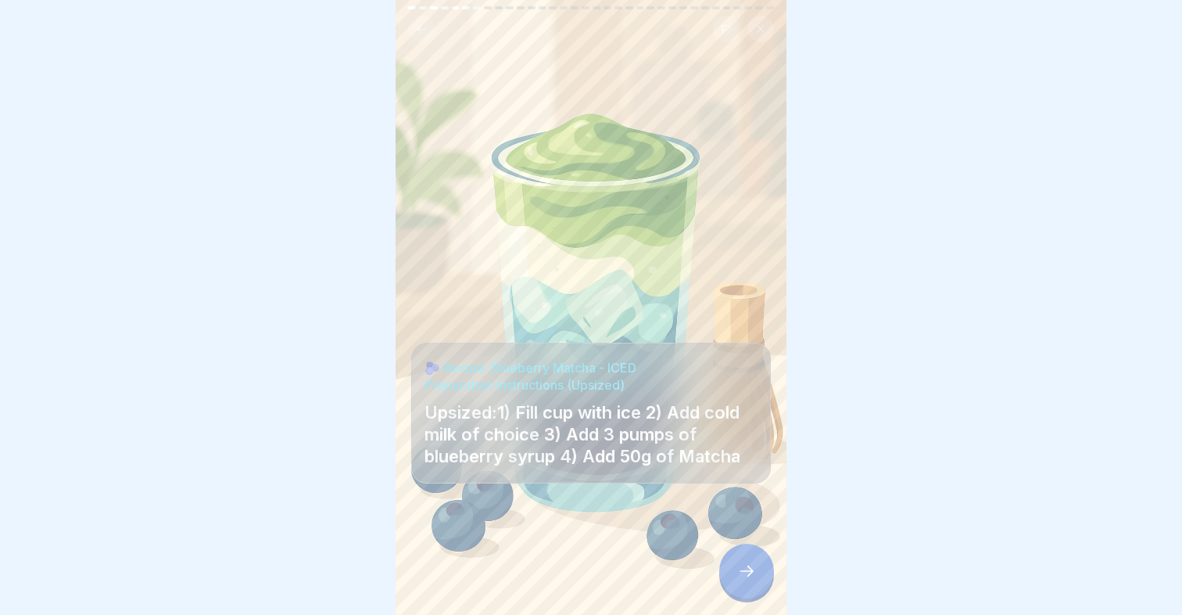
click at [747, 575] on icon at bounding box center [746, 570] width 19 height 19
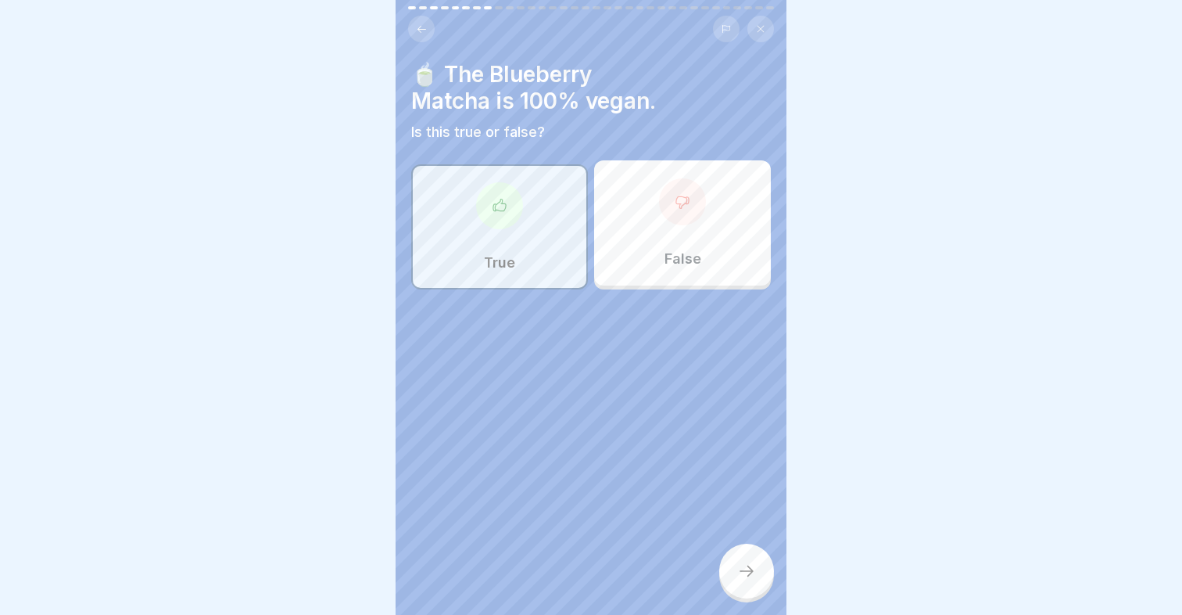
click at [747, 575] on icon at bounding box center [746, 570] width 19 height 19
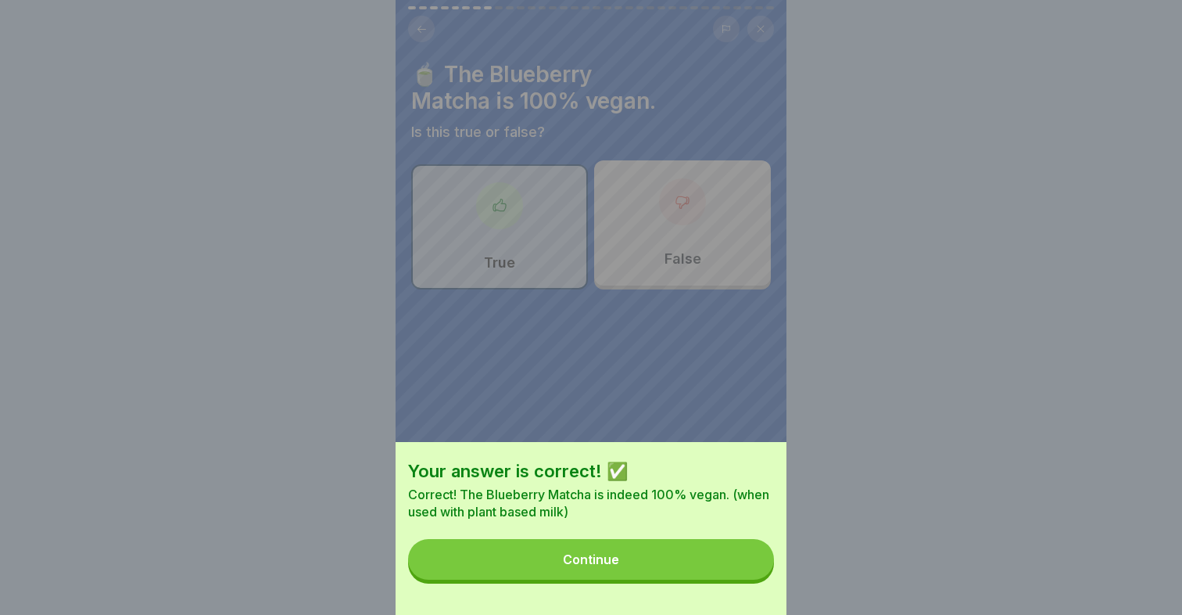
click at [747, 575] on button "Continue" at bounding box center [591, 559] width 366 height 41
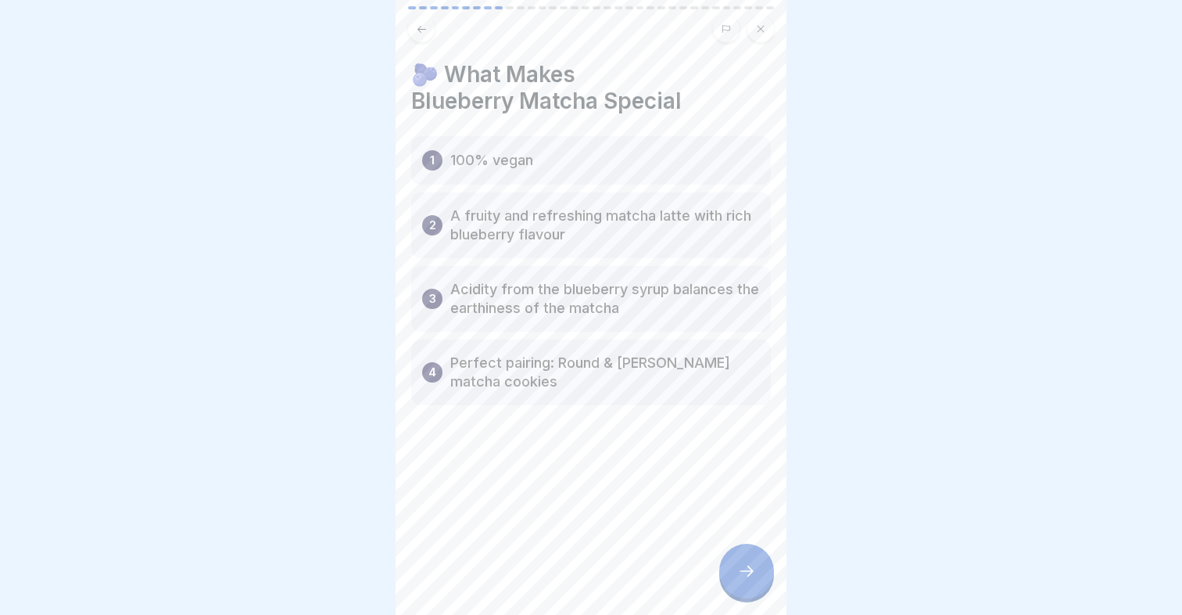
click at [747, 575] on icon at bounding box center [746, 570] width 19 height 19
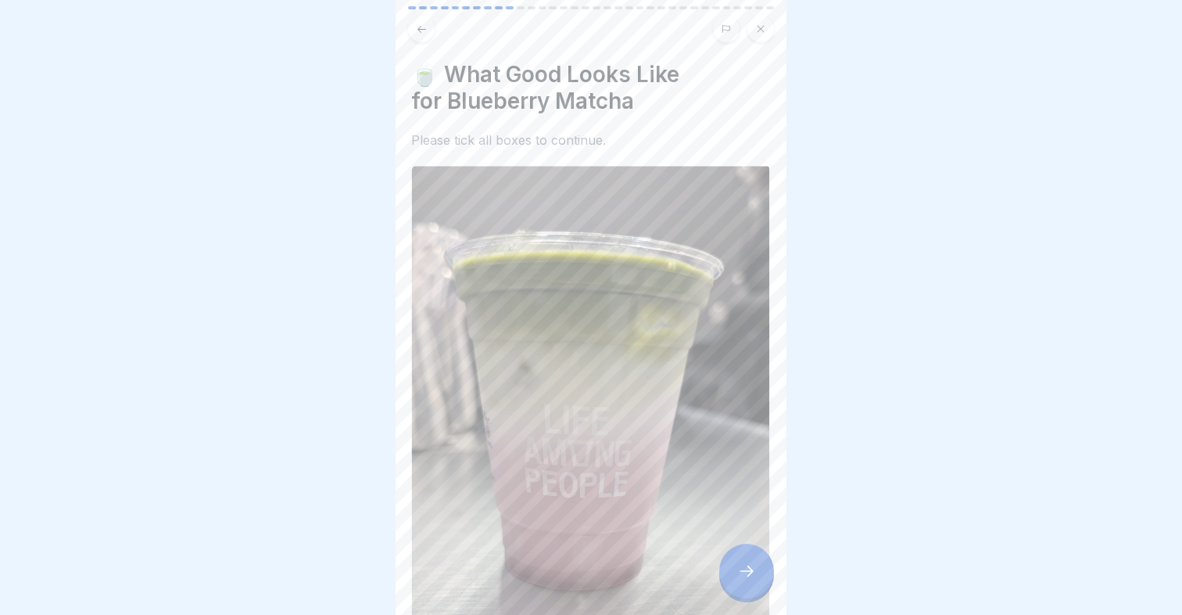
click at [747, 575] on icon at bounding box center [746, 570] width 19 height 19
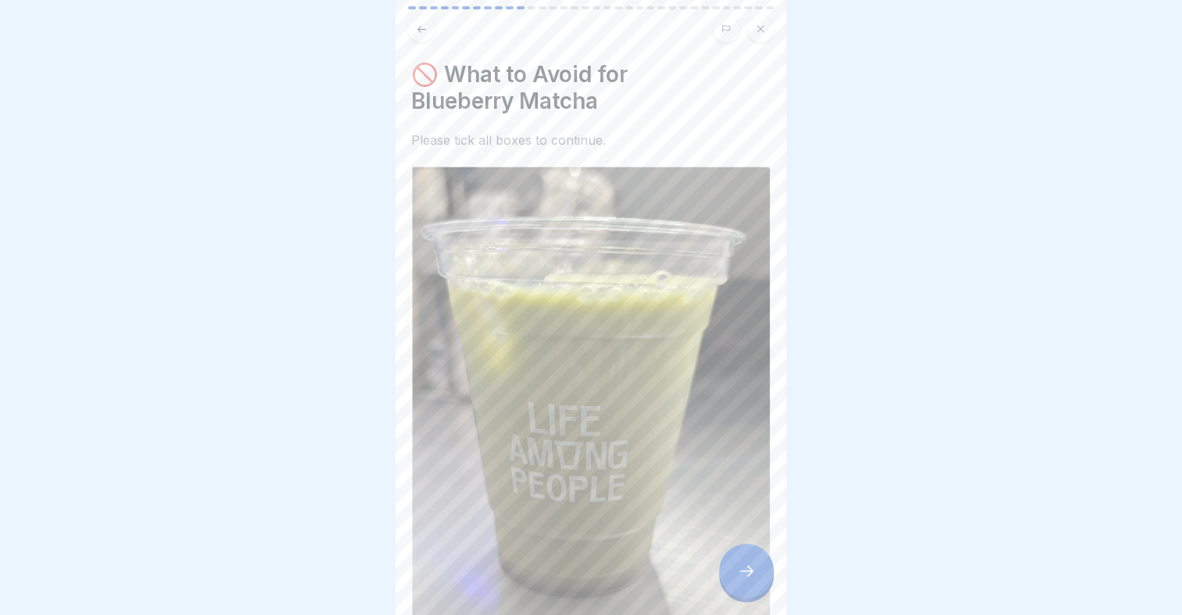
click at [747, 575] on icon at bounding box center [746, 570] width 19 height 19
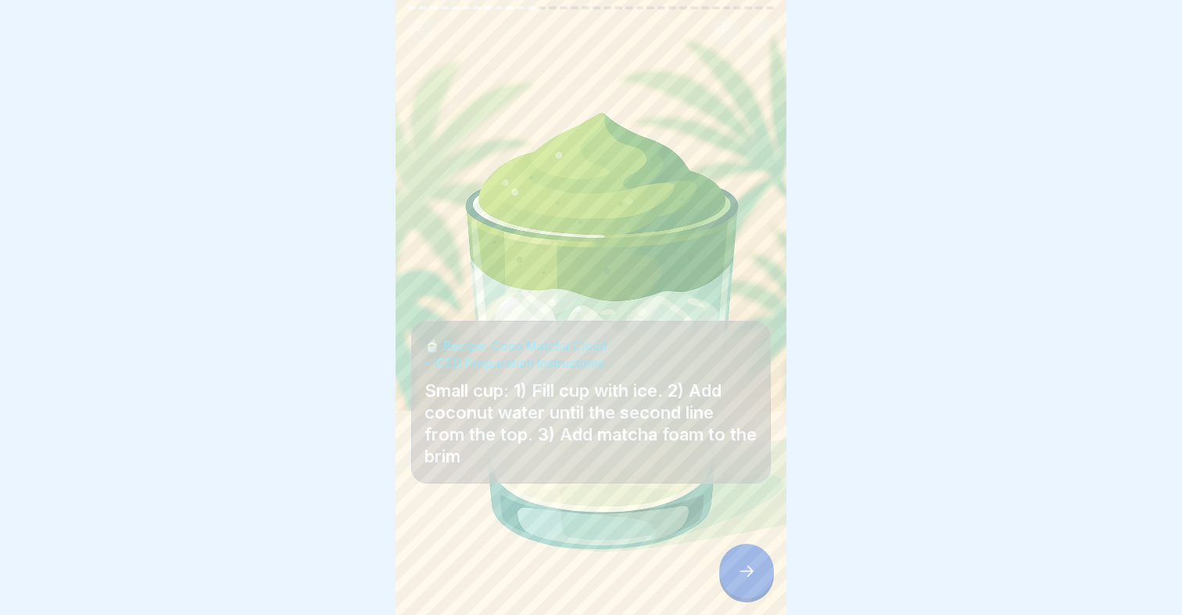
click at [747, 575] on icon at bounding box center [746, 570] width 19 height 19
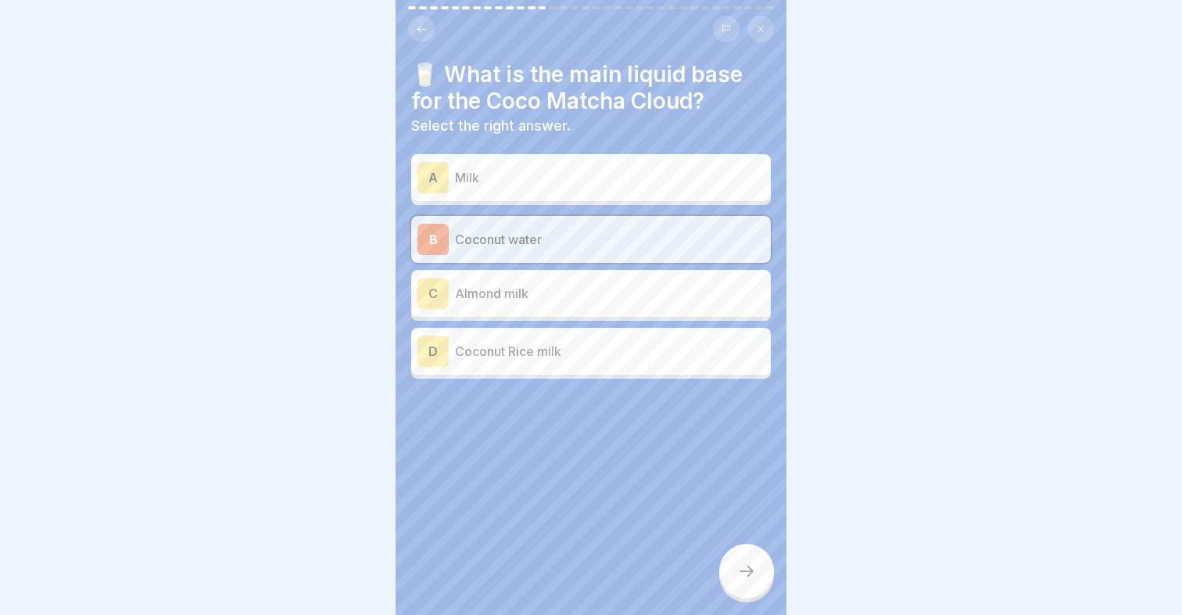
click at [747, 575] on icon at bounding box center [746, 570] width 19 height 19
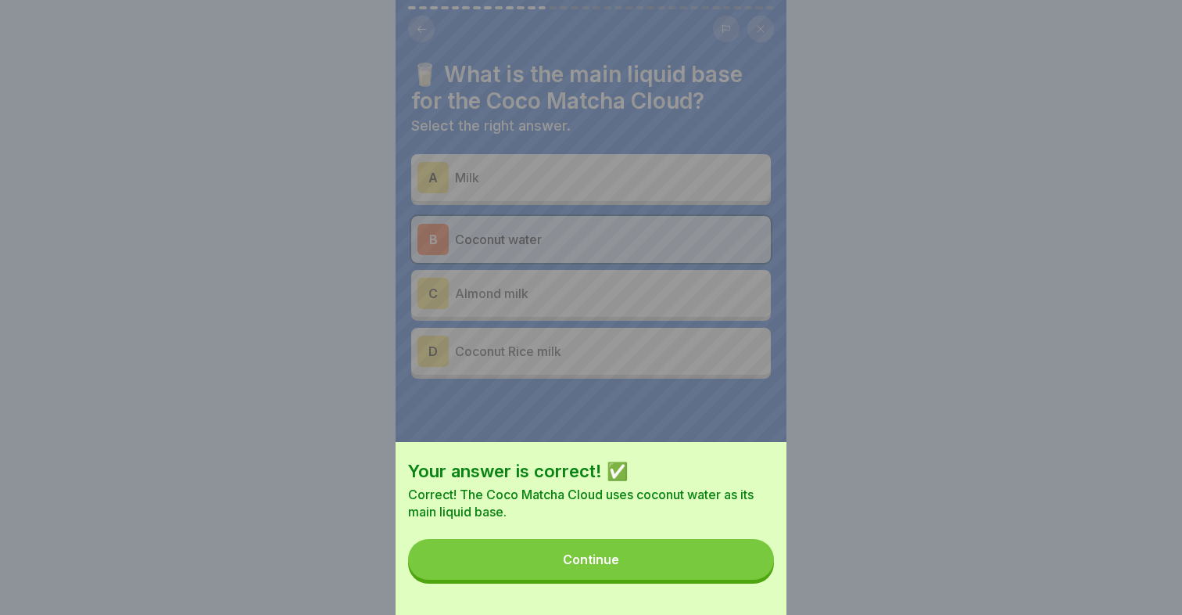
click at [747, 575] on button "Continue" at bounding box center [591, 559] width 366 height 41
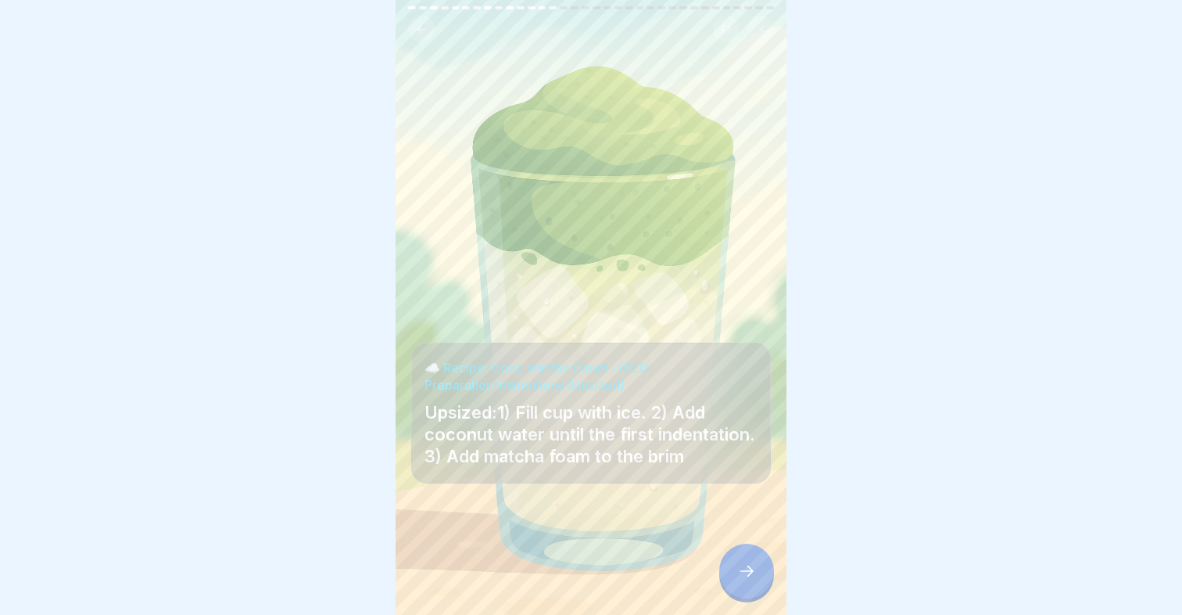
click at [747, 575] on icon at bounding box center [746, 570] width 19 height 19
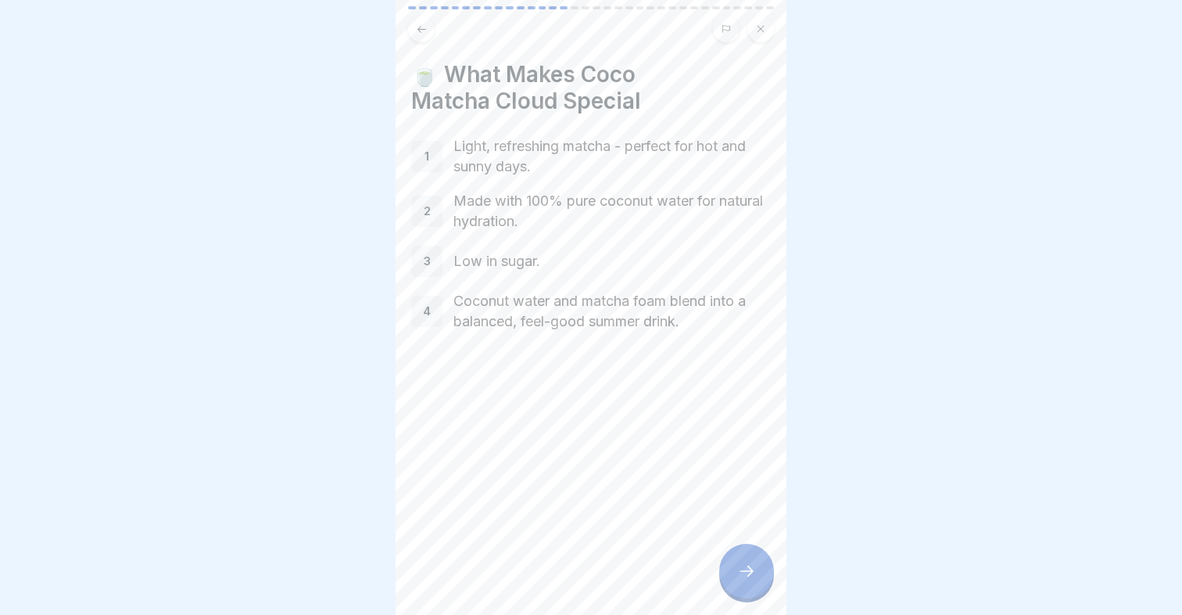
click at [747, 575] on icon at bounding box center [746, 570] width 19 height 19
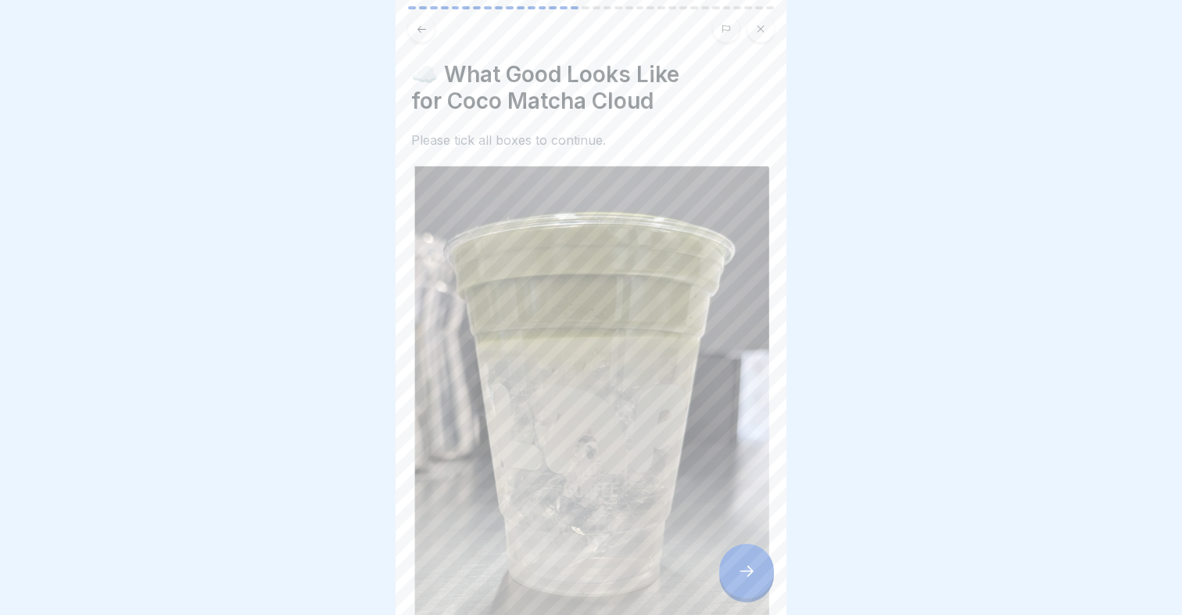
click at [747, 575] on icon at bounding box center [746, 570] width 19 height 19
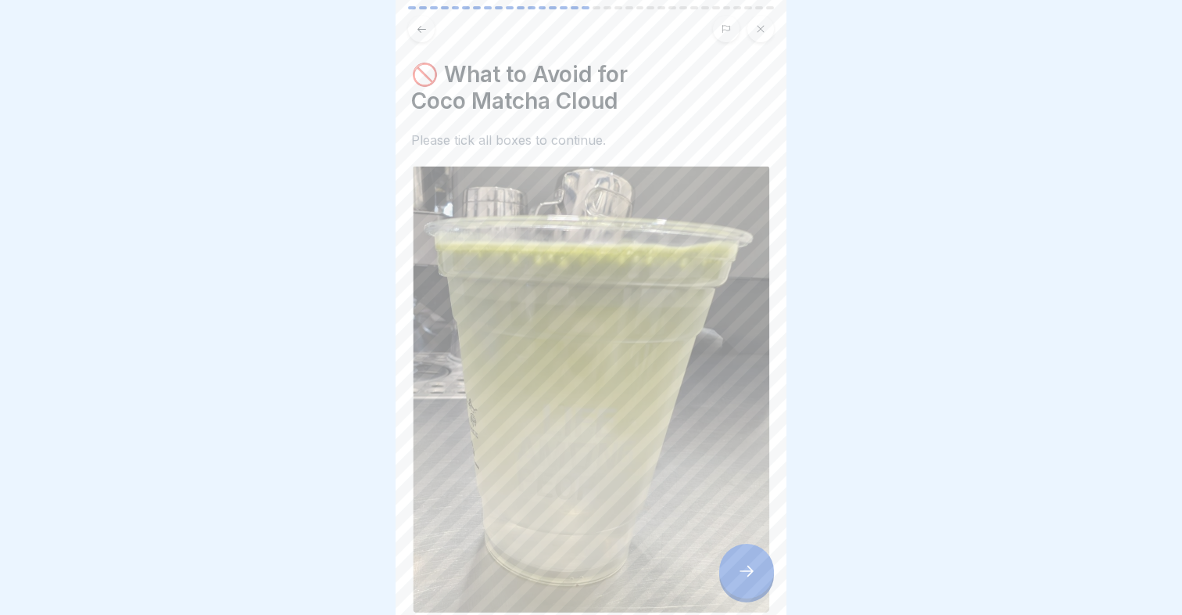
click at [747, 575] on icon at bounding box center [746, 570] width 19 height 19
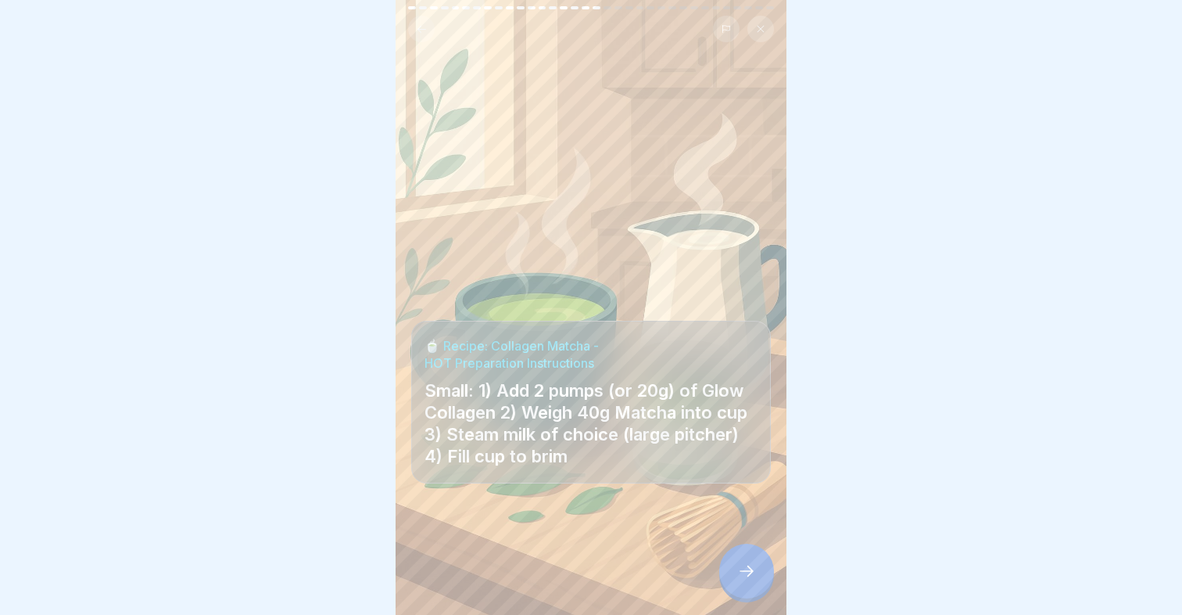
click at [747, 575] on icon at bounding box center [746, 570] width 19 height 19
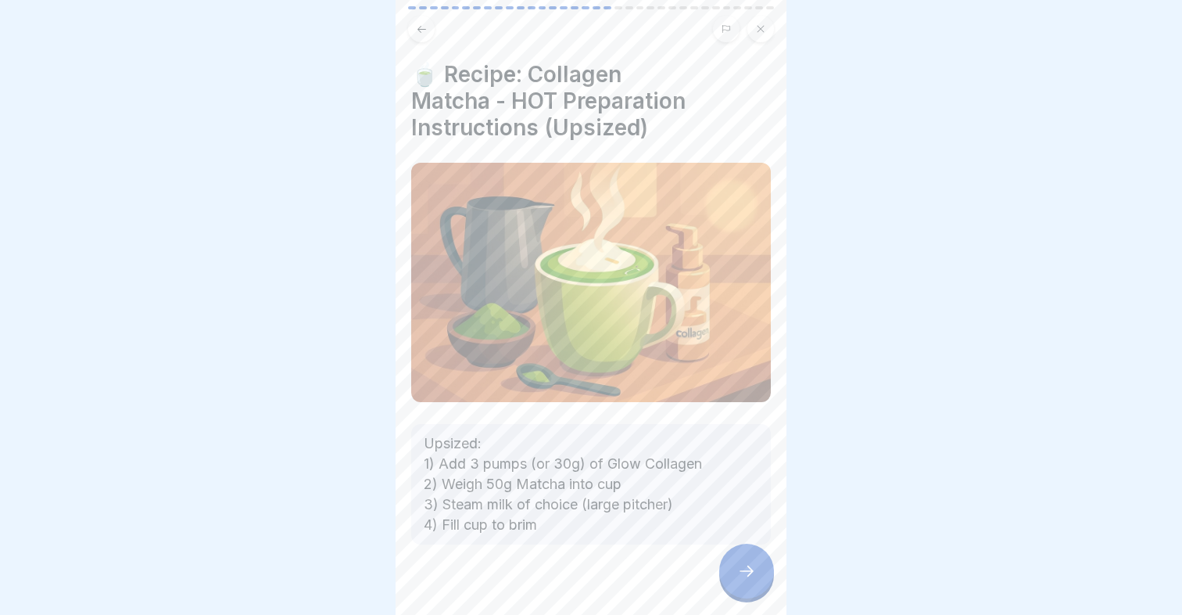
click at [747, 575] on icon at bounding box center [746, 570] width 19 height 19
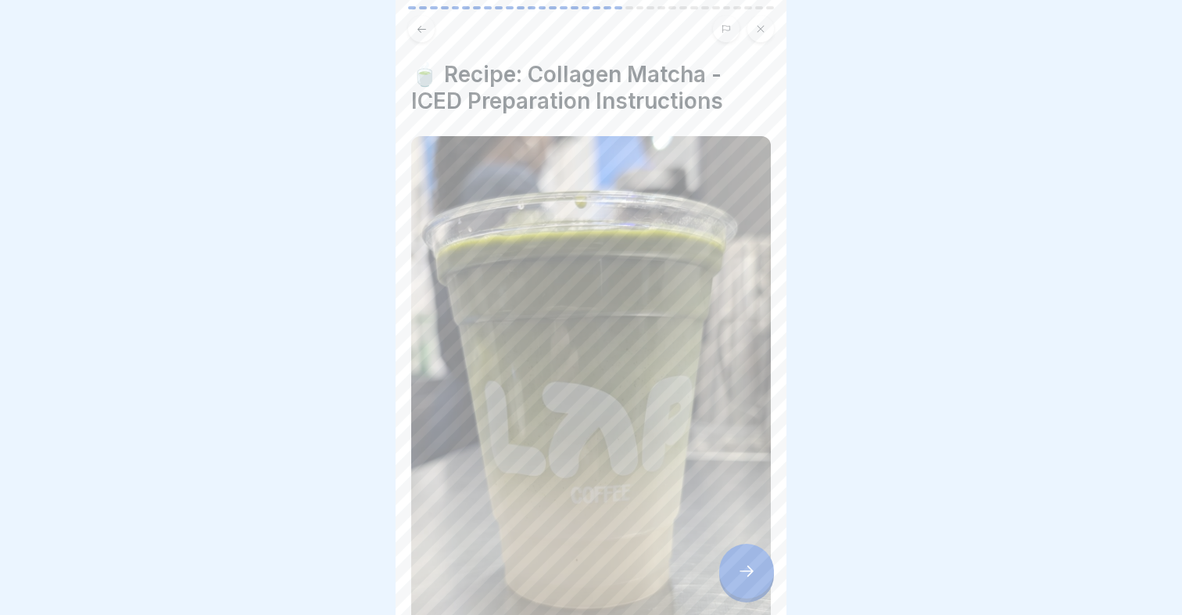
click at [747, 575] on icon at bounding box center [746, 570] width 19 height 19
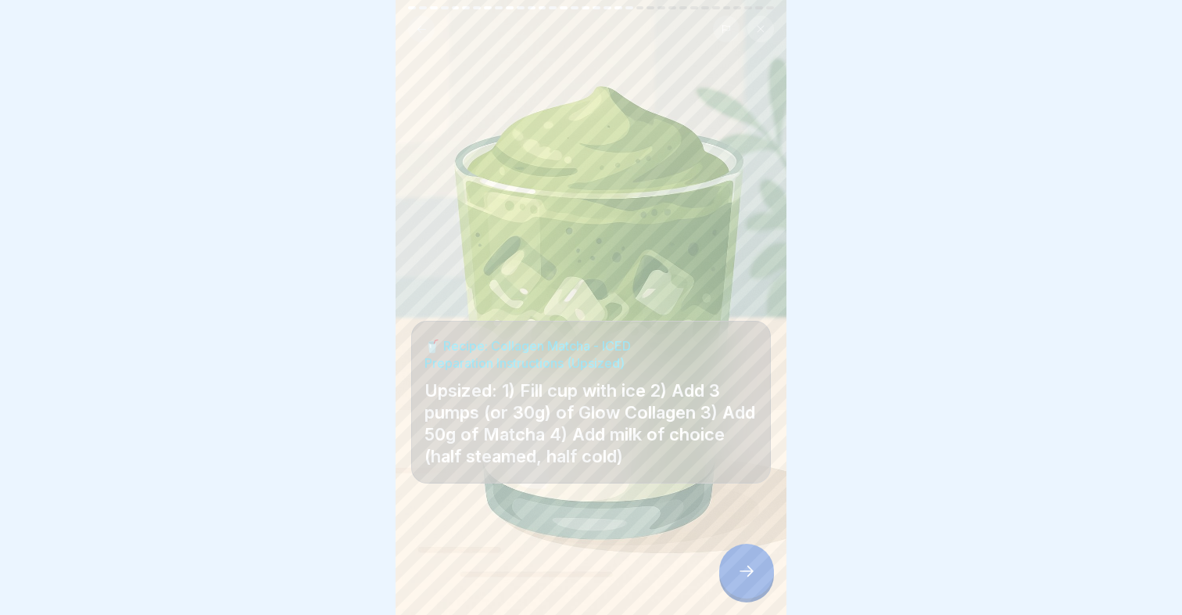
click at [747, 575] on icon at bounding box center [746, 570] width 19 height 19
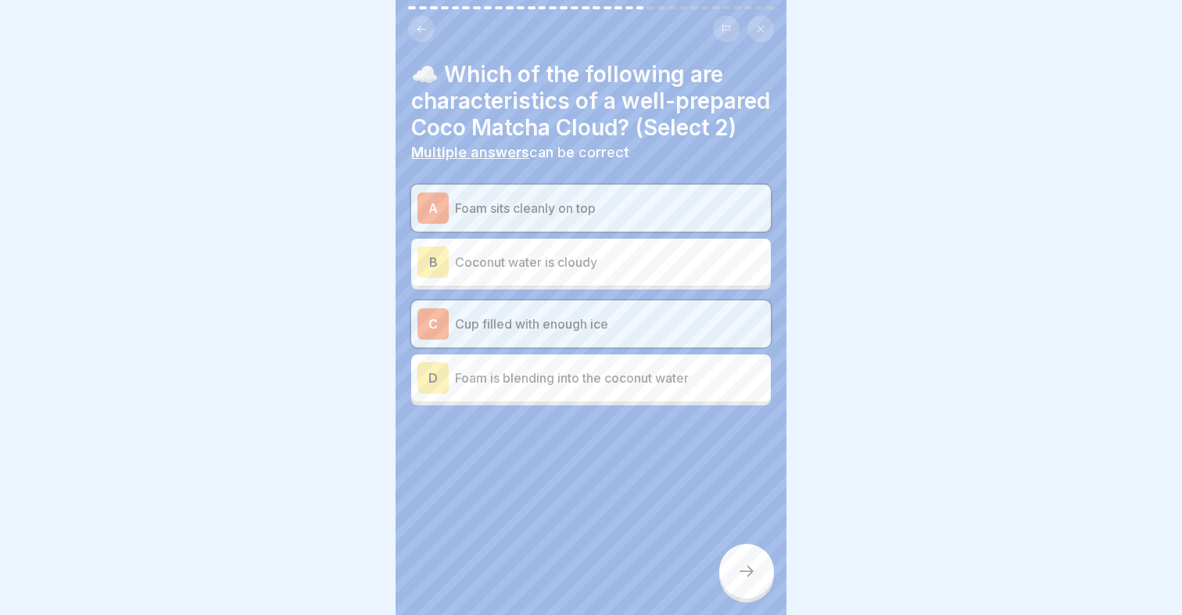
click at [747, 575] on icon at bounding box center [746, 570] width 19 height 19
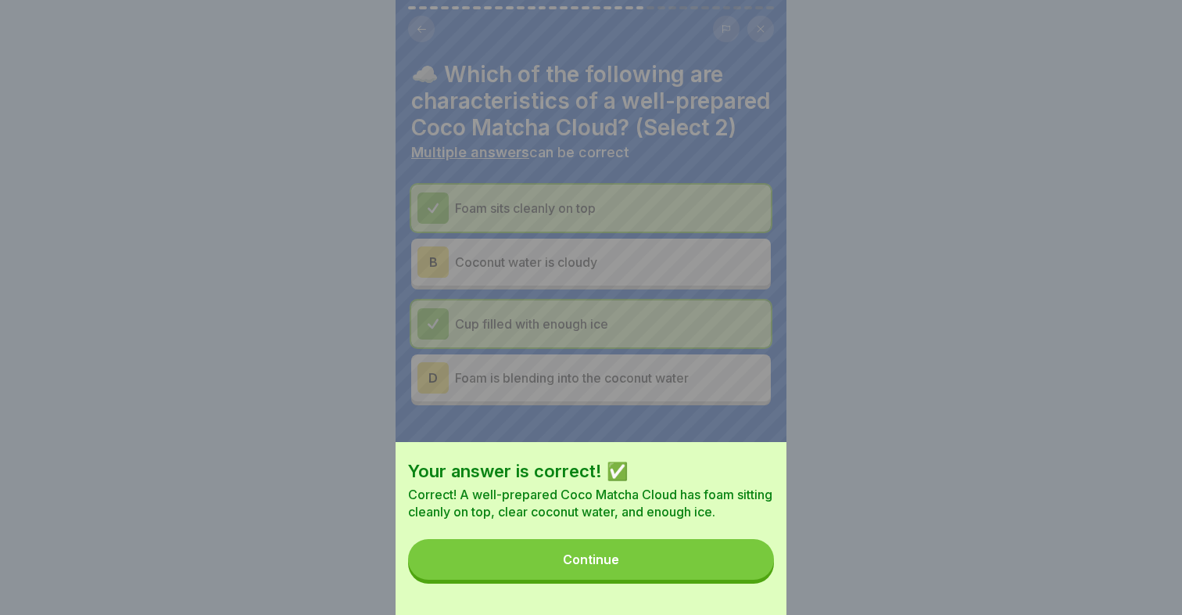
click at [694, 570] on button "Continue" at bounding box center [591, 559] width 366 height 41
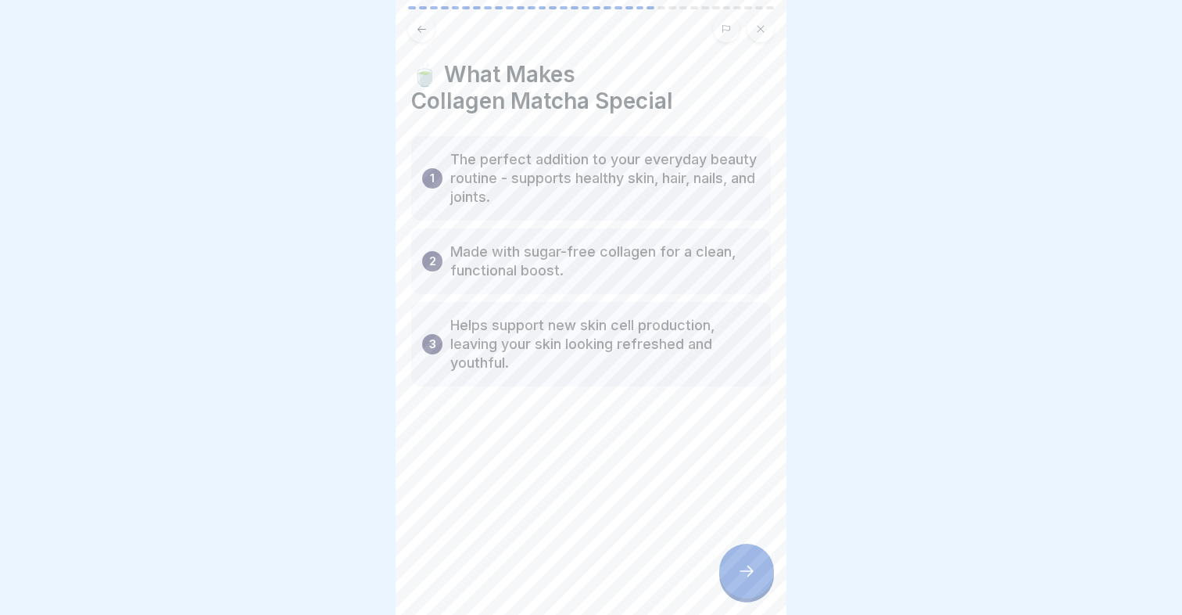
click at [748, 582] on div at bounding box center [746, 570] width 55 height 55
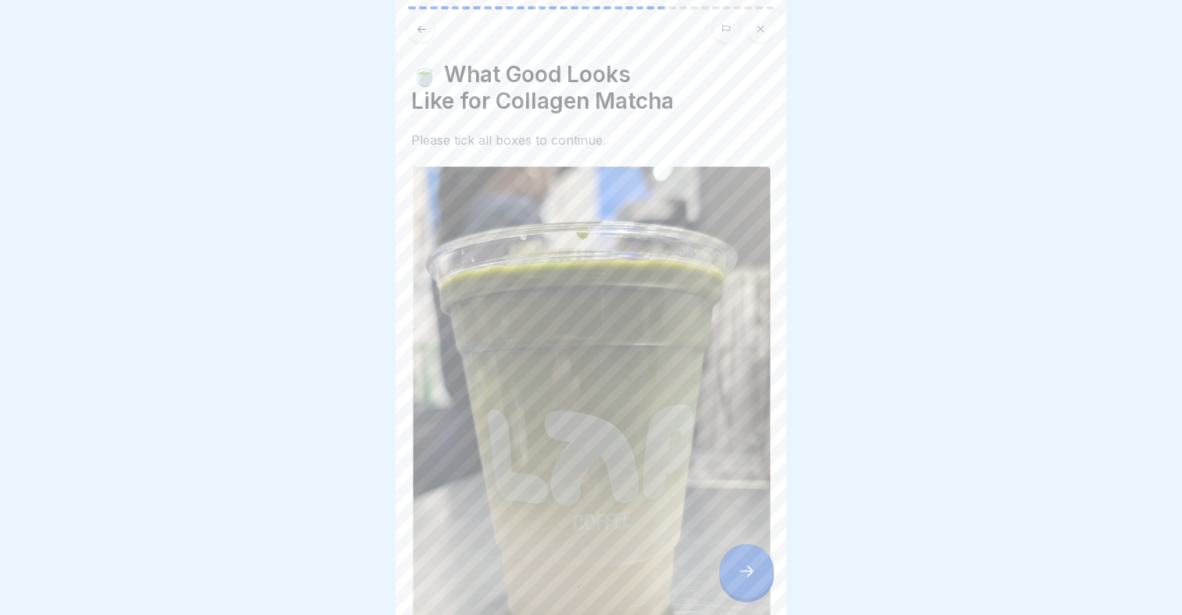
click at [748, 574] on icon at bounding box center [746, 570] width 19 height 19
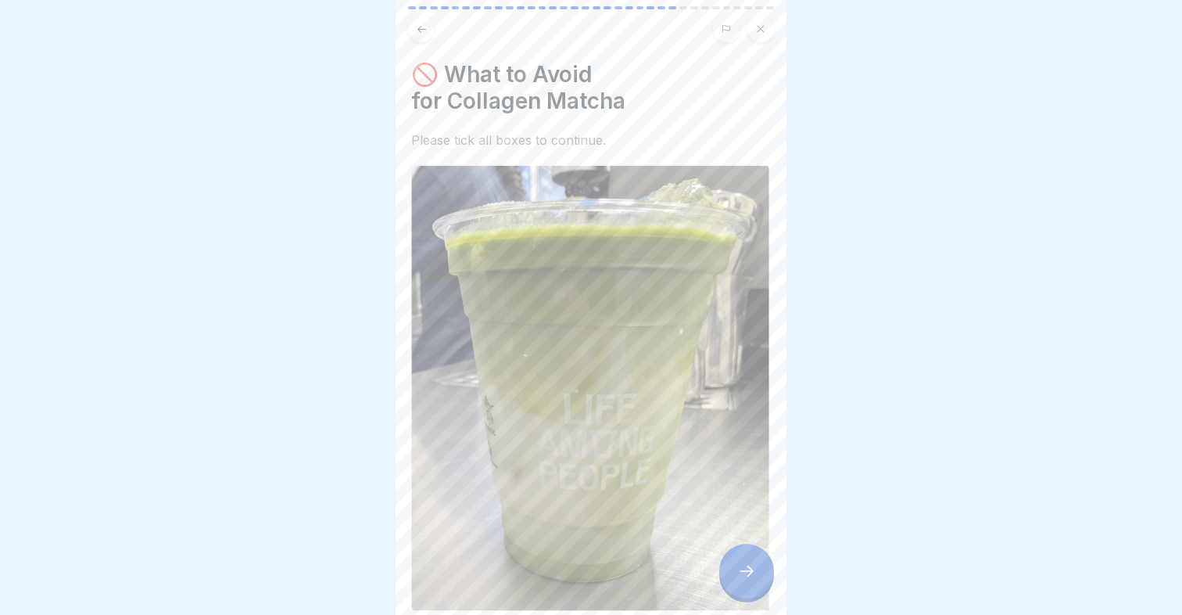
click at [745, 579] on icon at bounding box center [746, 570] width 19 height 19
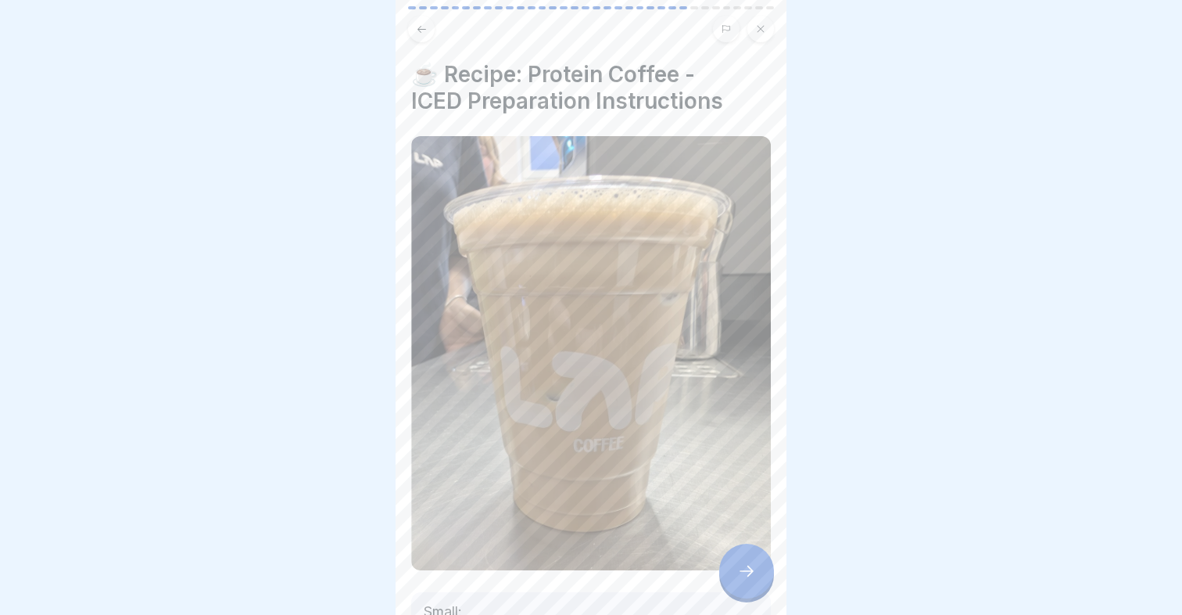
click at [745, 579] on icon at bounding box center [746, 570] width 19 height 19
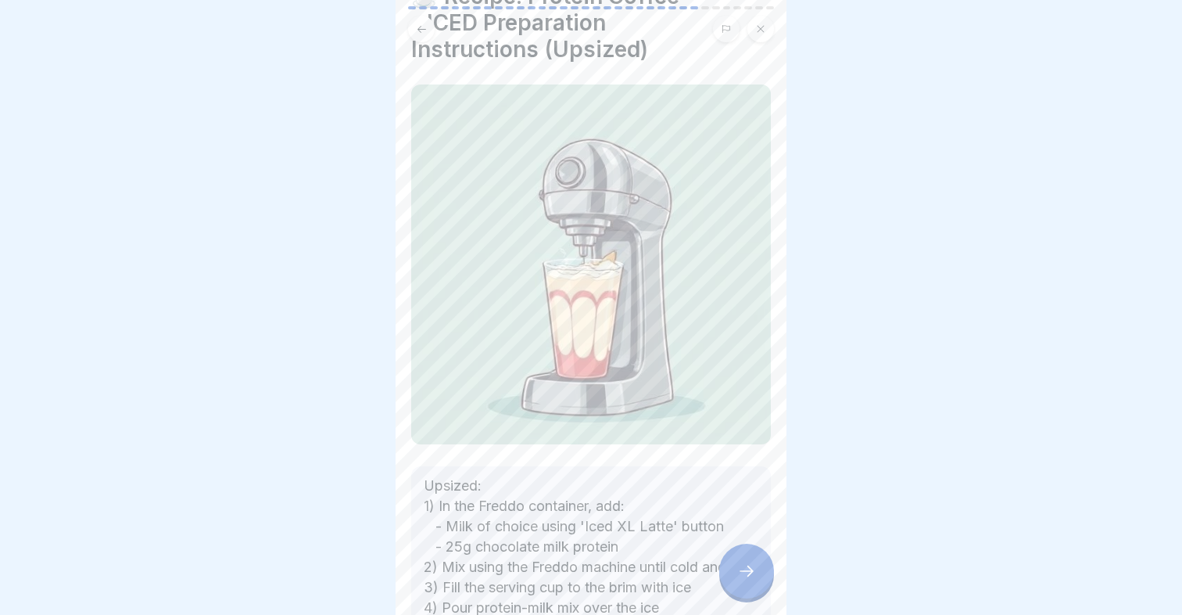
scroll to position [246, 0]
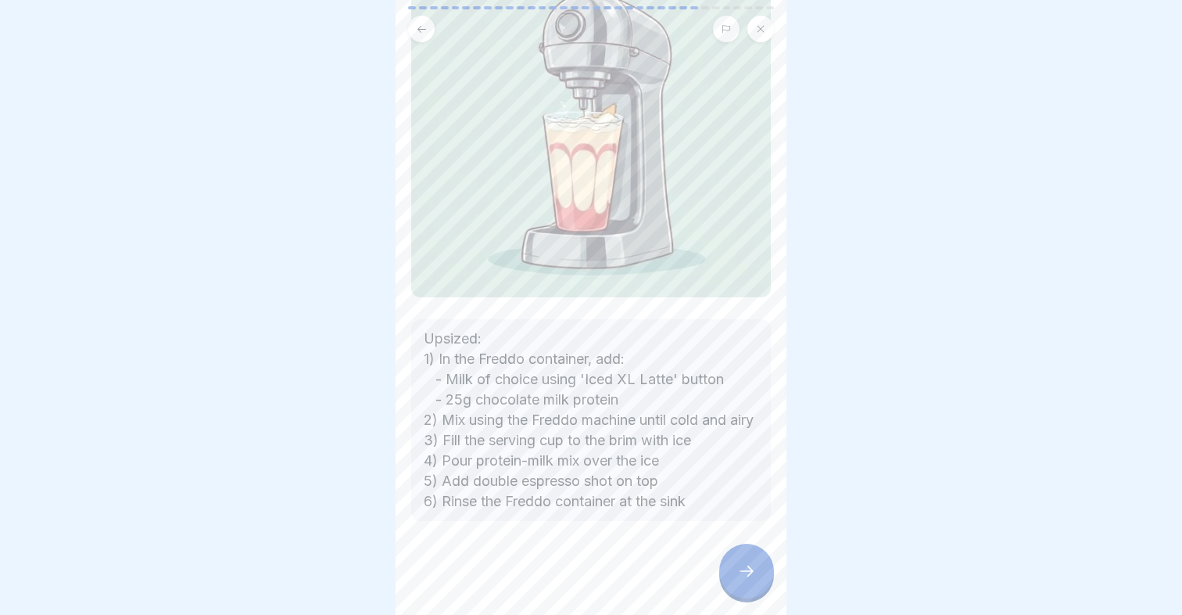
click at [741, 571] on icon at bounding box center [747, 570] width 14 height 11
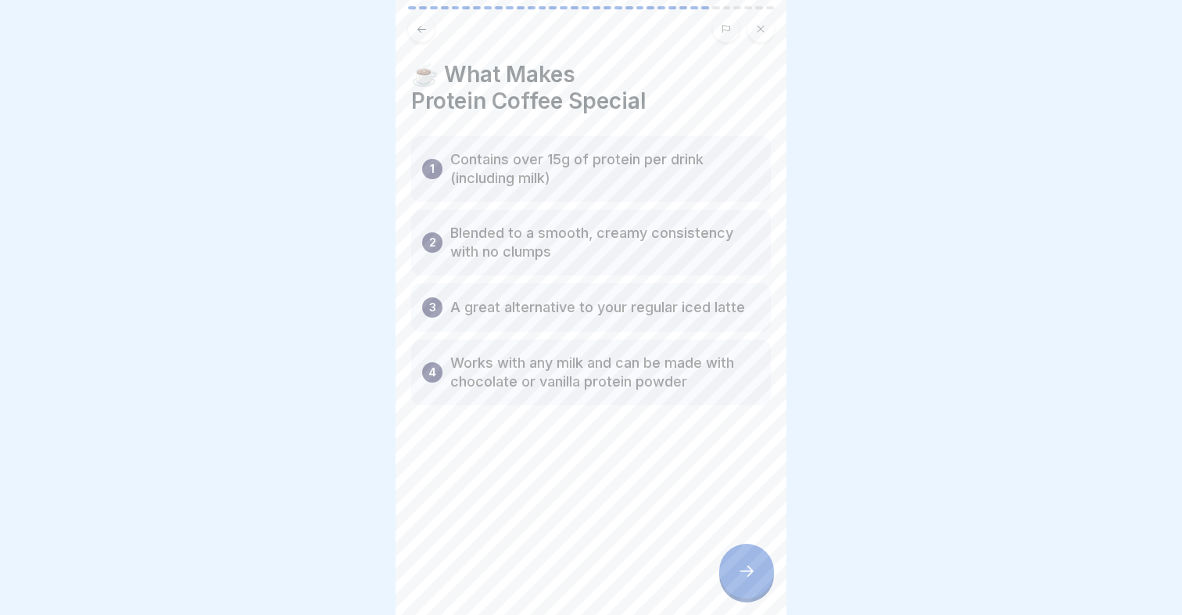
click at [741, 571] on icon at bounding box center [747, 570] width 14 height 11
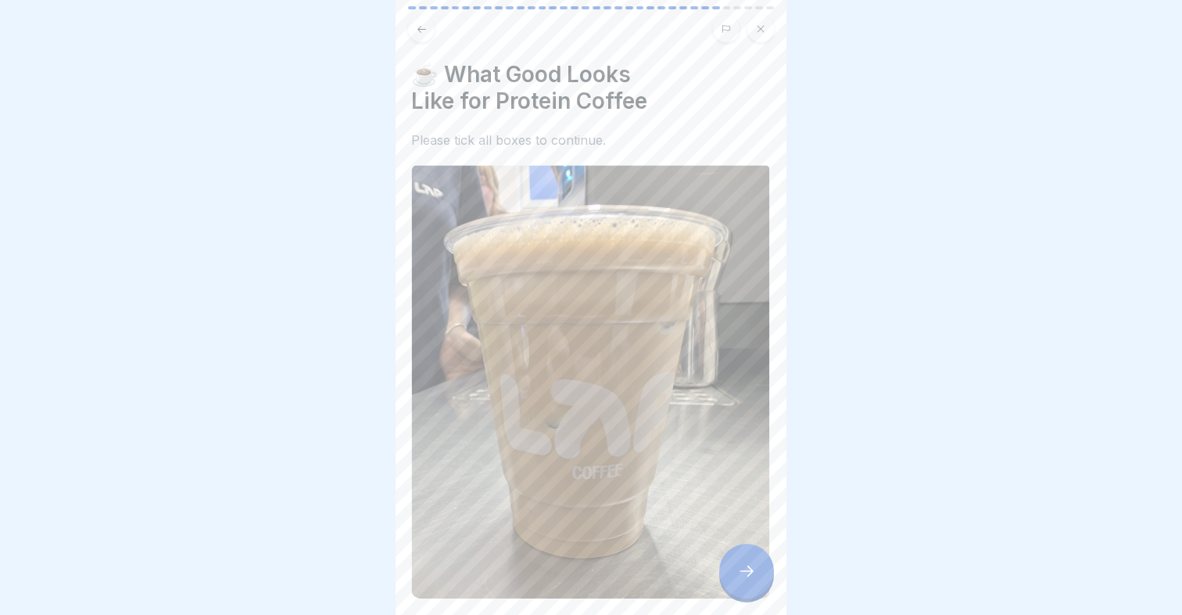
click at [741, 571] on icon at bounding box center [747, 570] width 14 height 11
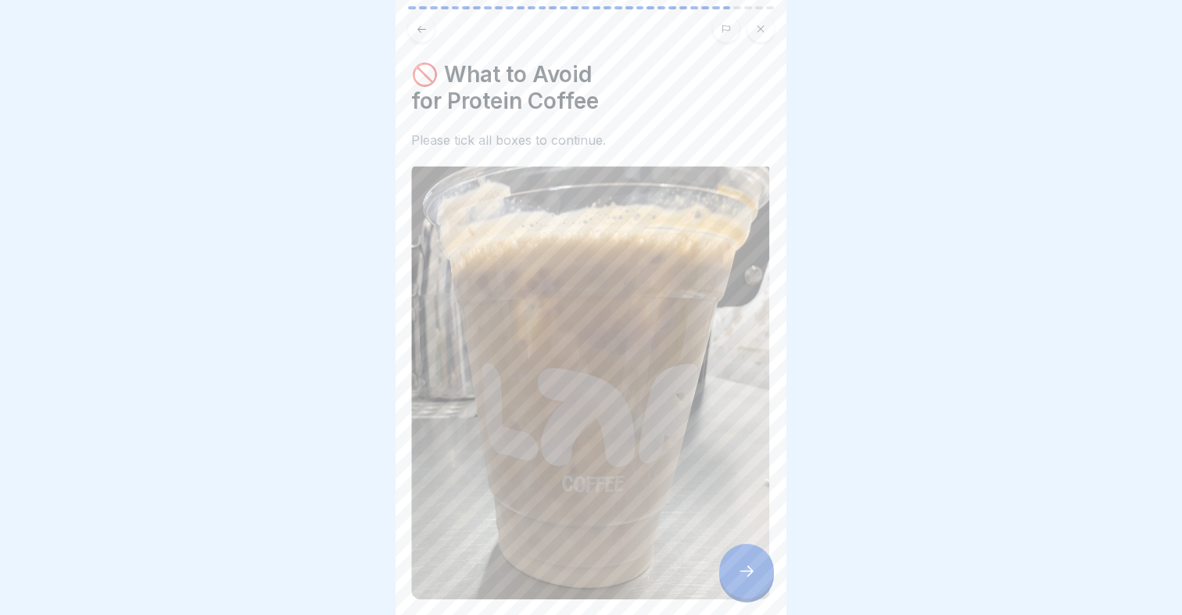
click at [741, 571] on icon at bounding box center [747, 570] width 14 height 11
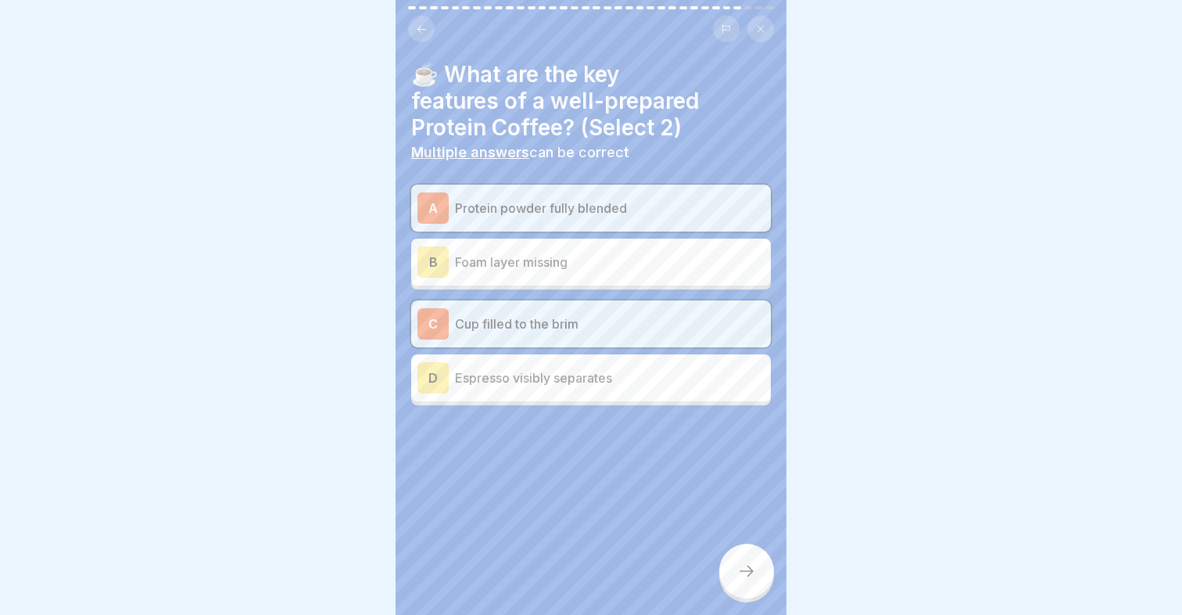
click at [741, 571] on icon at bounding box center [747, 570] width 14 height 11
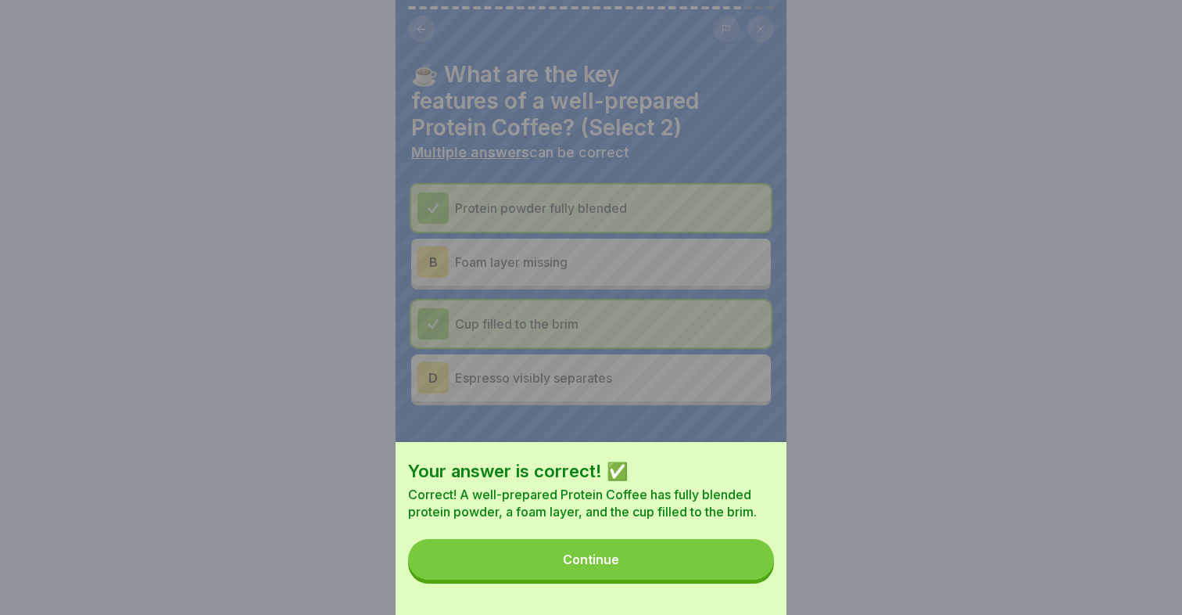
click at [741, 571] on button "Continue" at bounding box center [591, 559] width 366 height 41
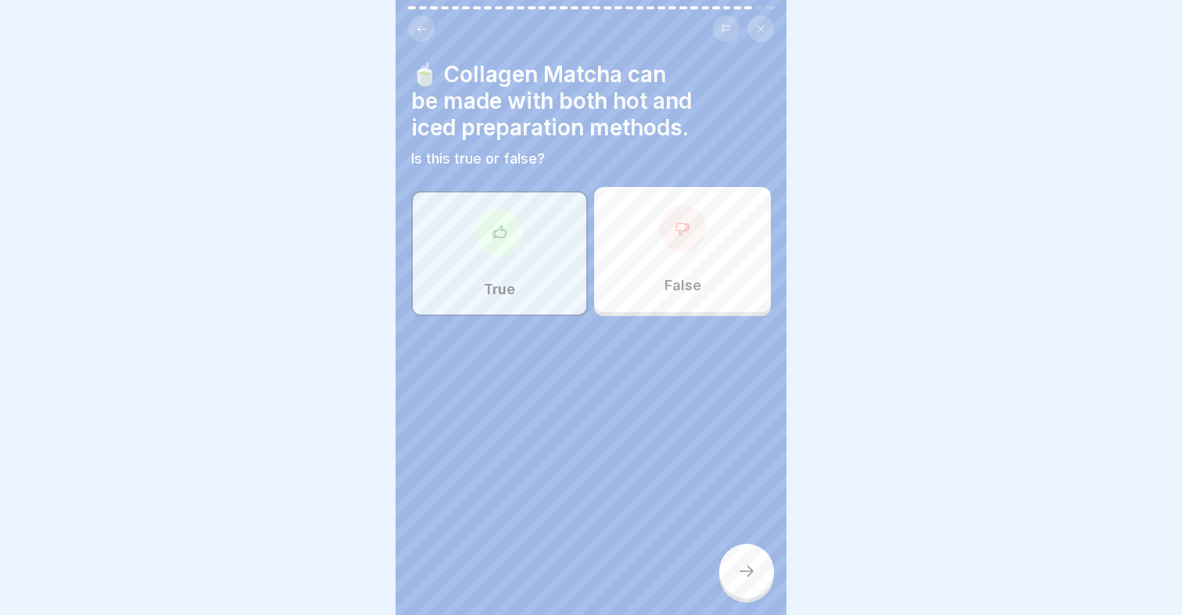
click at [741, 571] on icon at bounding box center [747, 570] width 14 height 11
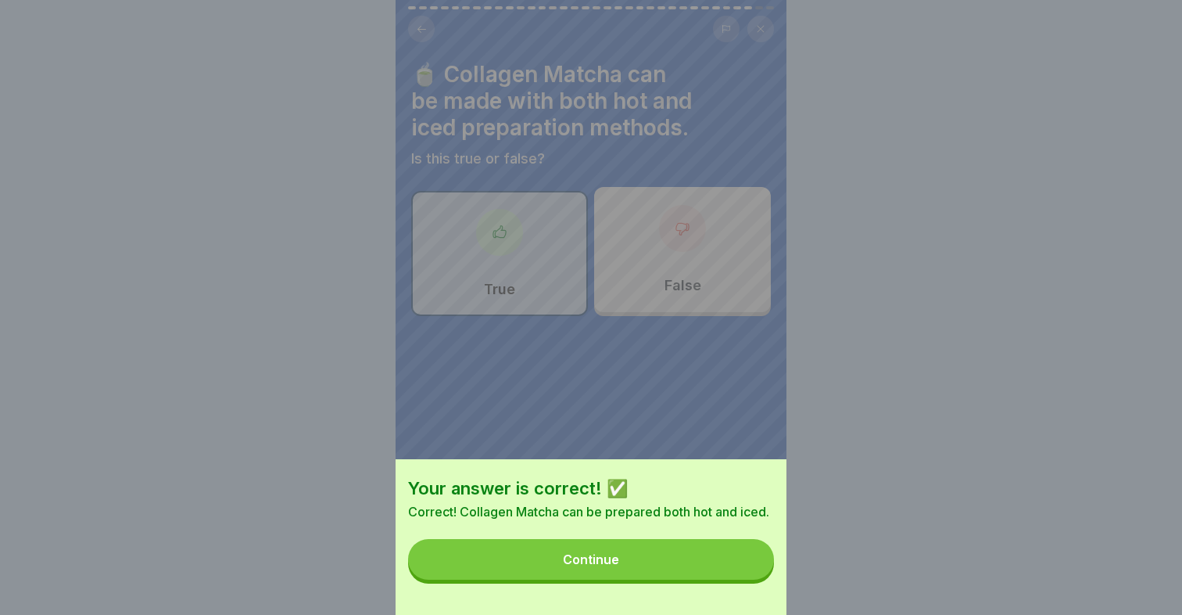
click at [741, 571] on button "Continue" at bounding box center [591, 559] width 366 height 41
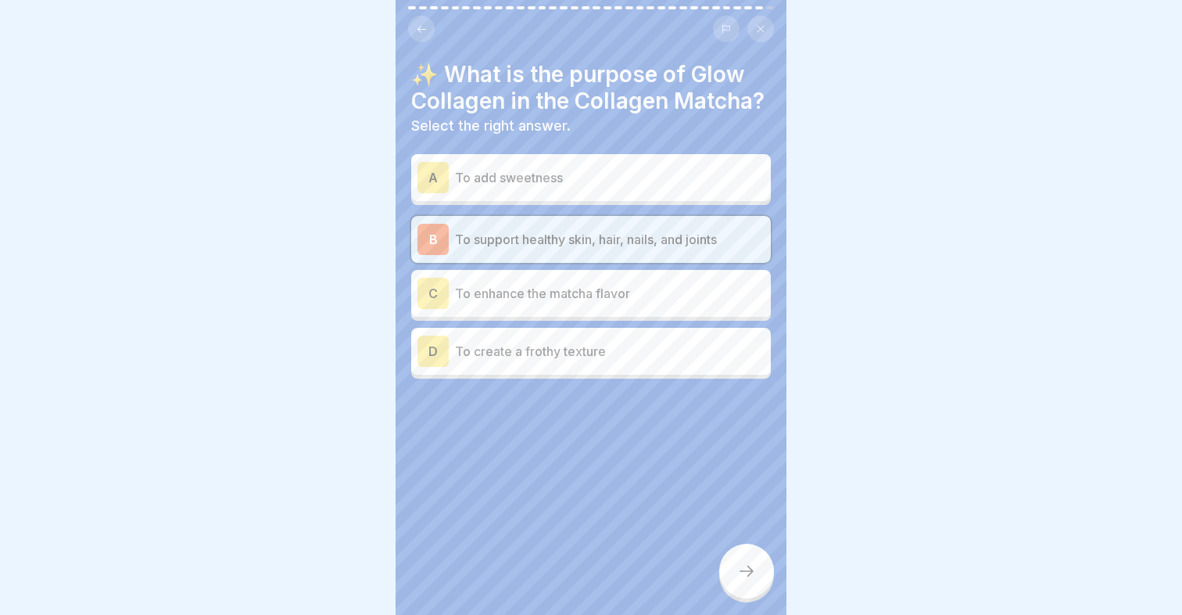
click at [741, 571] on icon at bounding box center [747, 570] width 14 height 11
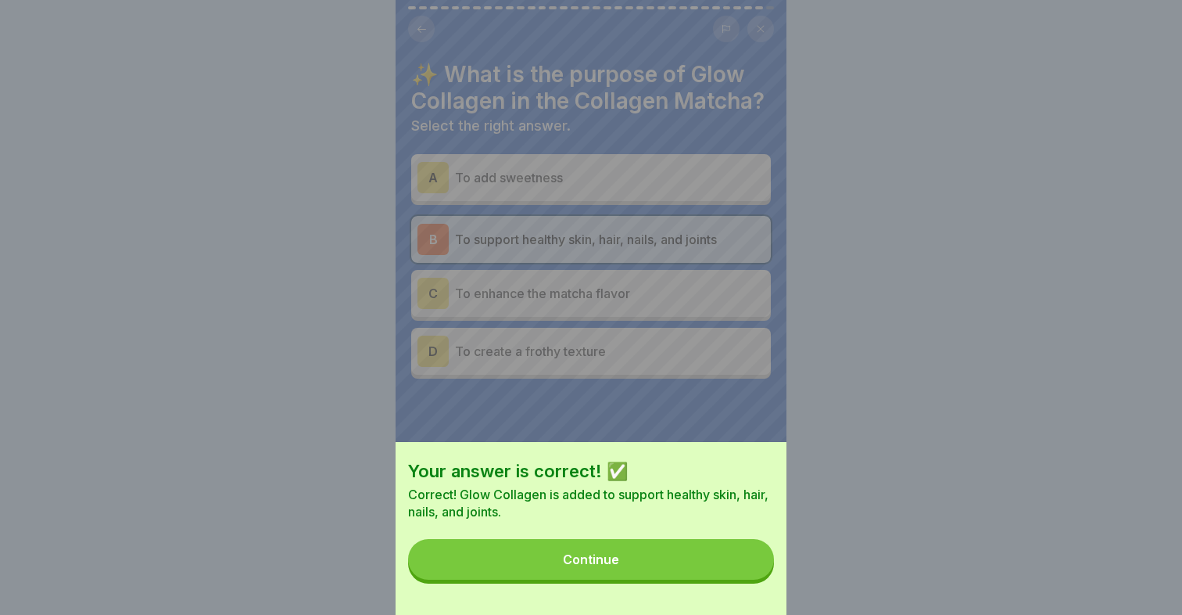
click at [741, 571] on button "Continue" at bounding box center [591, 559] width 366 height 41
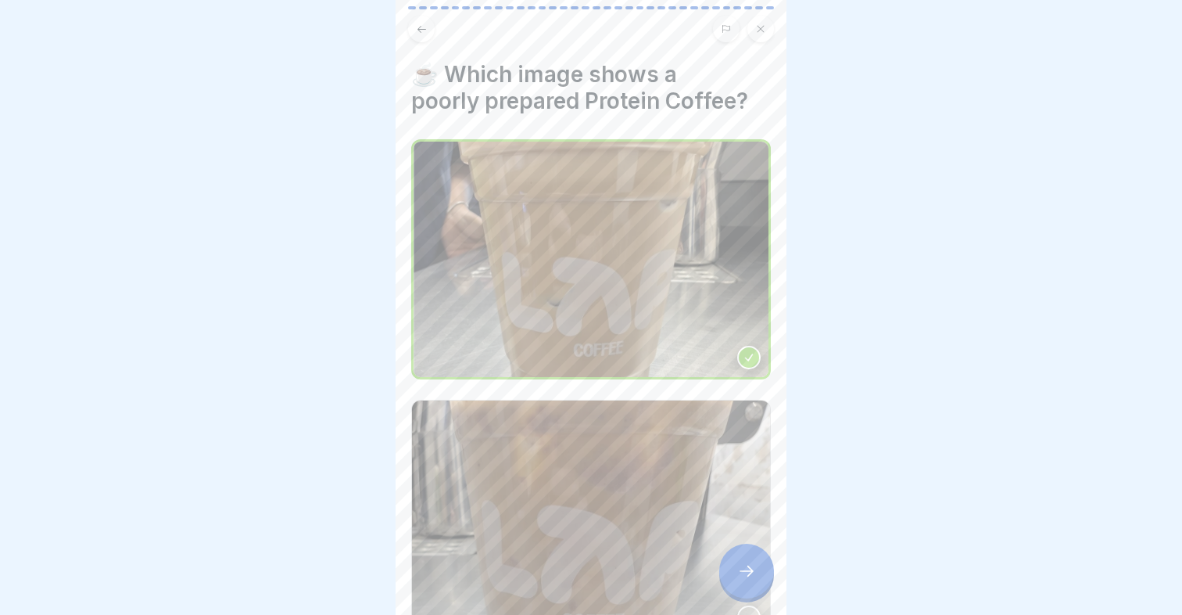
click at [741, 571] on icon at bounding box center [747, 570] width 14 height 11
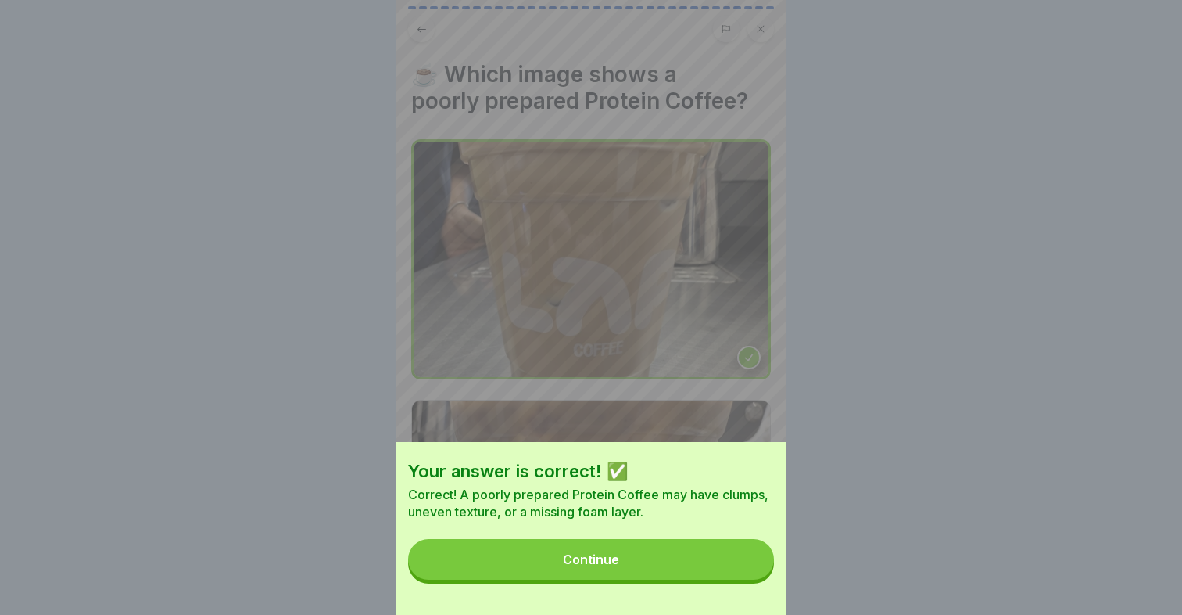
click at [655, 553] on button "Continue" at bounding box center [591, 559] width 366 height 41
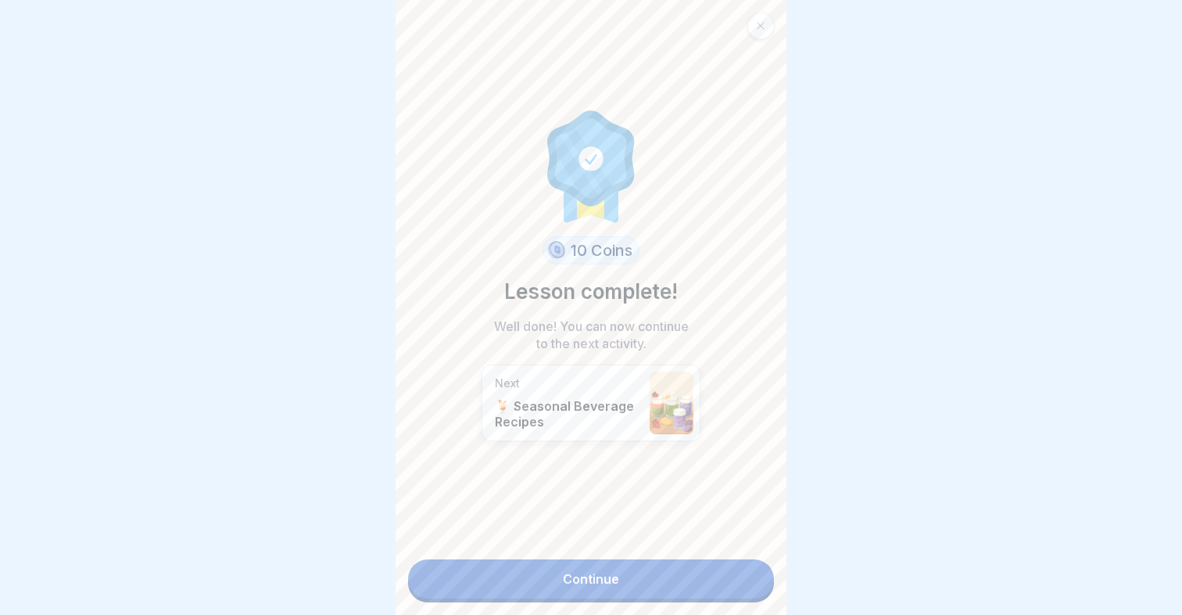
click at [623, 577] on link "Continue" at bounding box center [591, 578] width 366 height 39
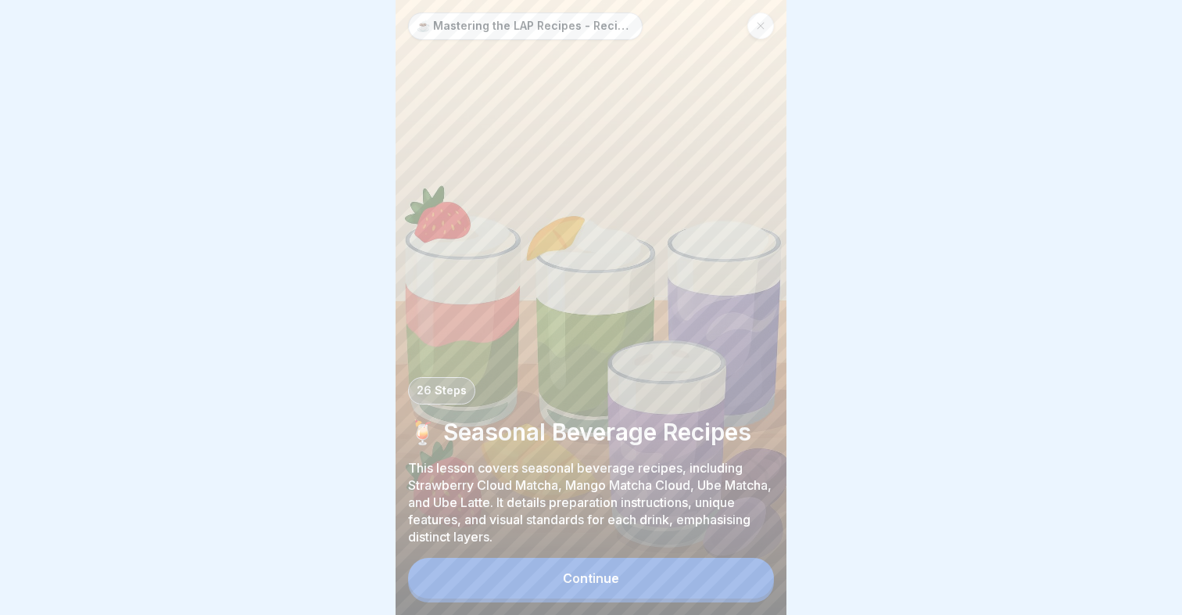
click at [761, 28] on icon at bounding box center [760, 25] width 9 height 9
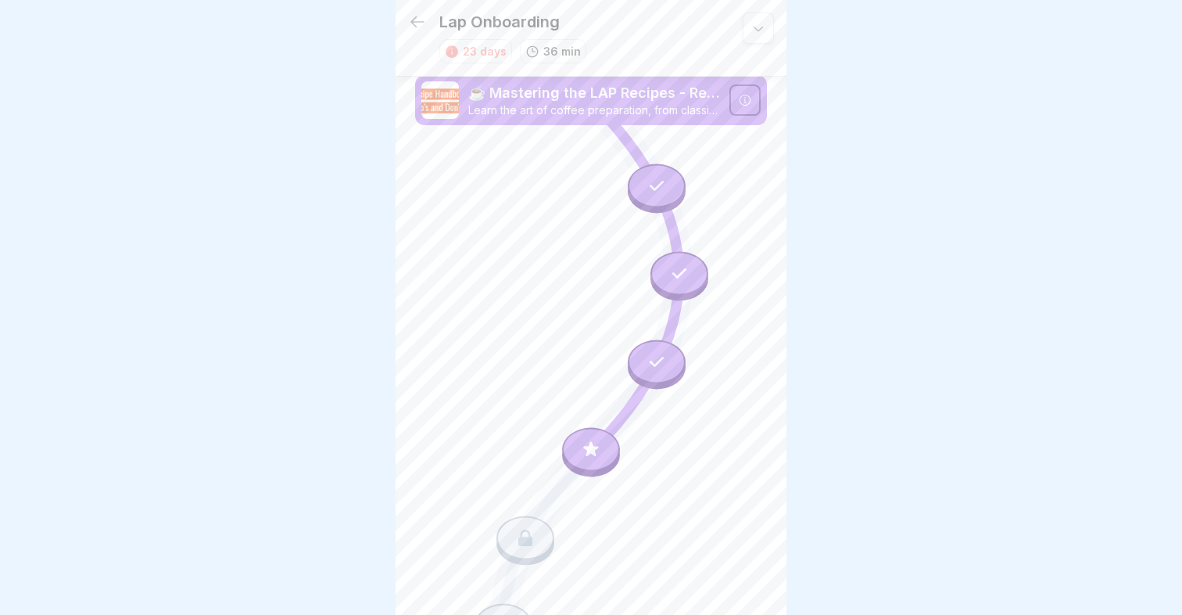
scroll to position [134, 0]
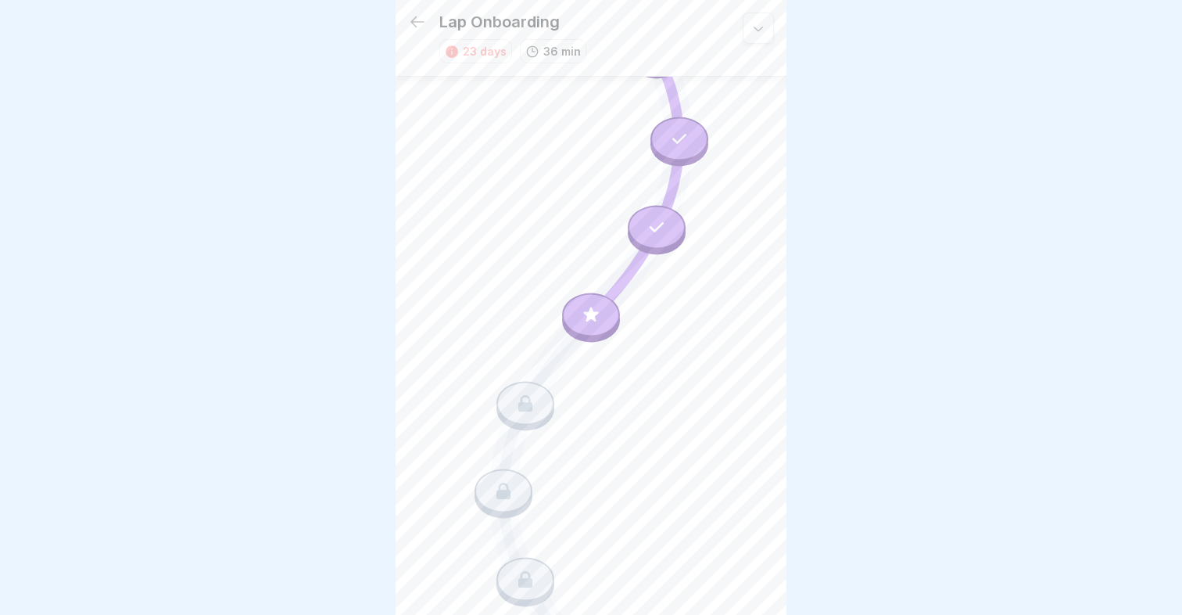
click at [517, 417] on div at bounding box center [525, 403] width 58 height 44
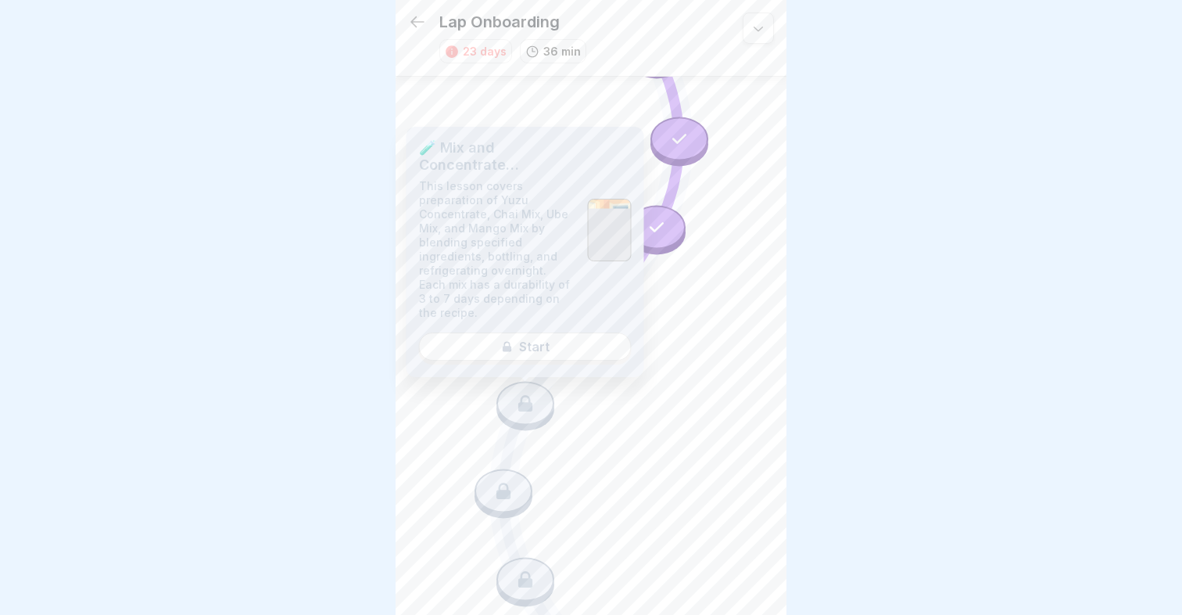
click at [871, 311] on div at bounding box center [591, 307] width 1182 height 615
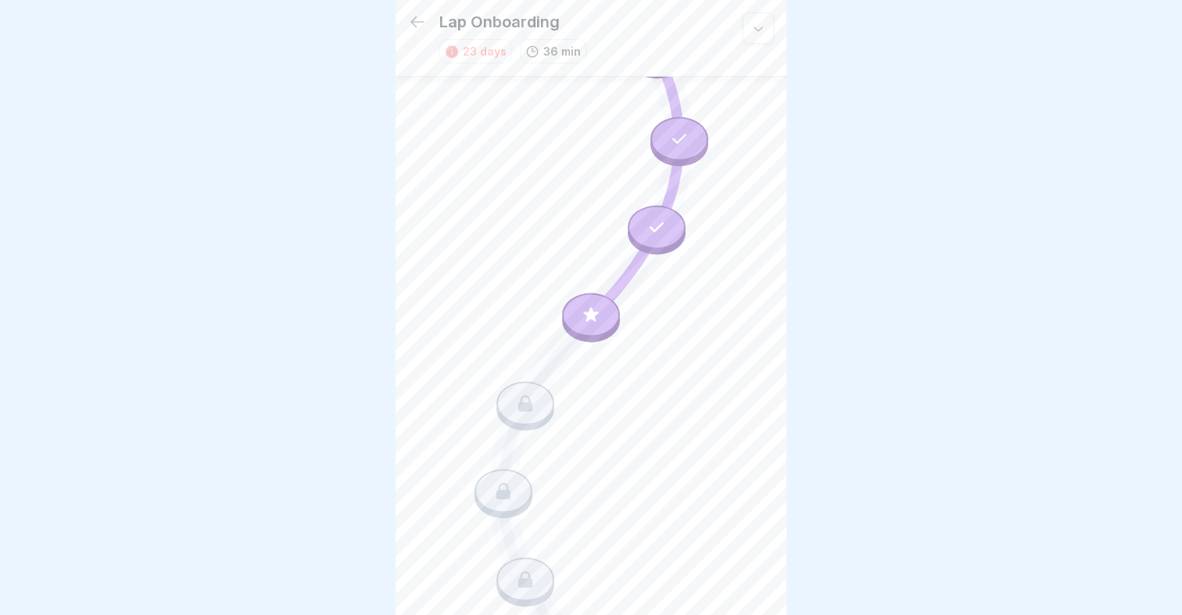
click at [592, 317] on icon at bounding box center [590, 313] width 15 height 15
